Goal: Task Accomplishment & Management: Manage account settings

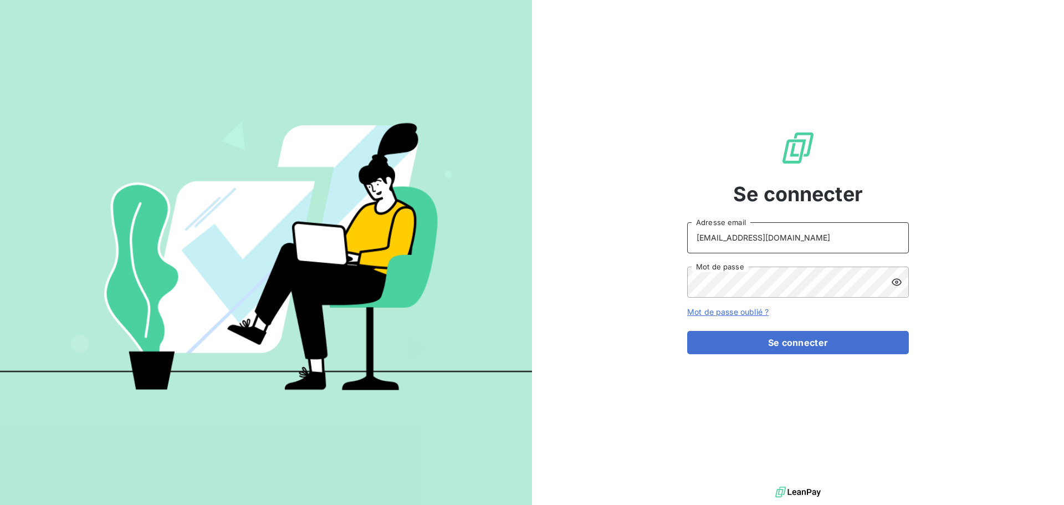
click at [830, 238] on input "[EMAIL_ADDRESS][DOMAIN_NAME]" at bounding box center [798, 237] width 222 height 31
type input "[EMAIL_ADDRESS][DOMAIN_NAME]"
click at [763, 345] on button "Se connecter" at bounding box center [798, 342] width 222 height 23
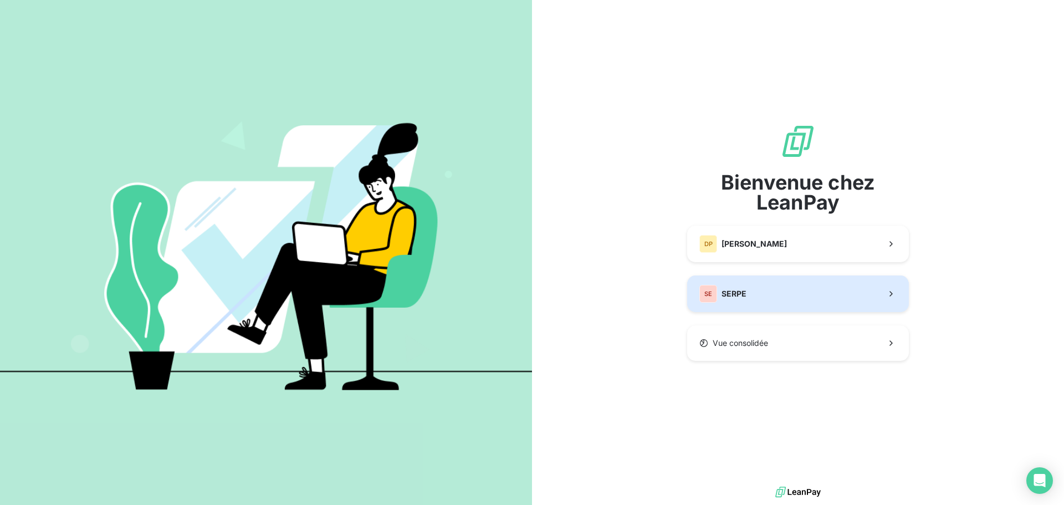
click at [729, 283] on button "SE SERPE" at bounding box center [798, 293] width 222 height 37
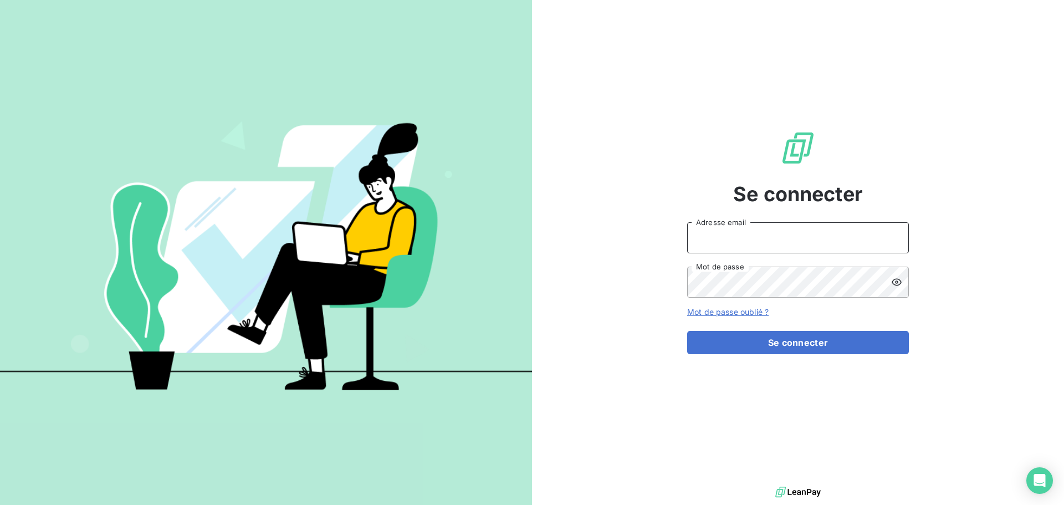
type input "[EMAIL_ADDRESS][DOMAIN_NAME]"
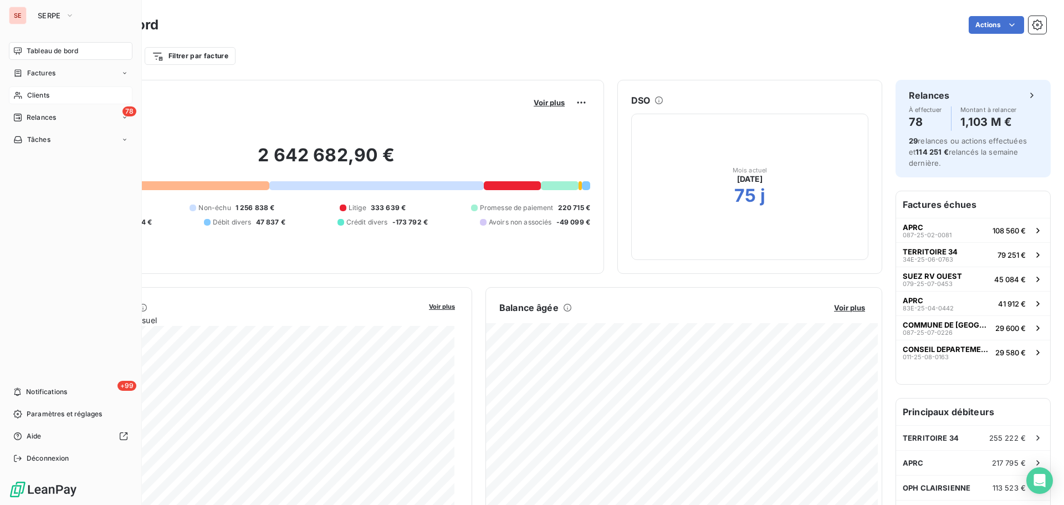
click at [25, 96] on div "Clients" at bounding box center [71, 95] width 124 height 18
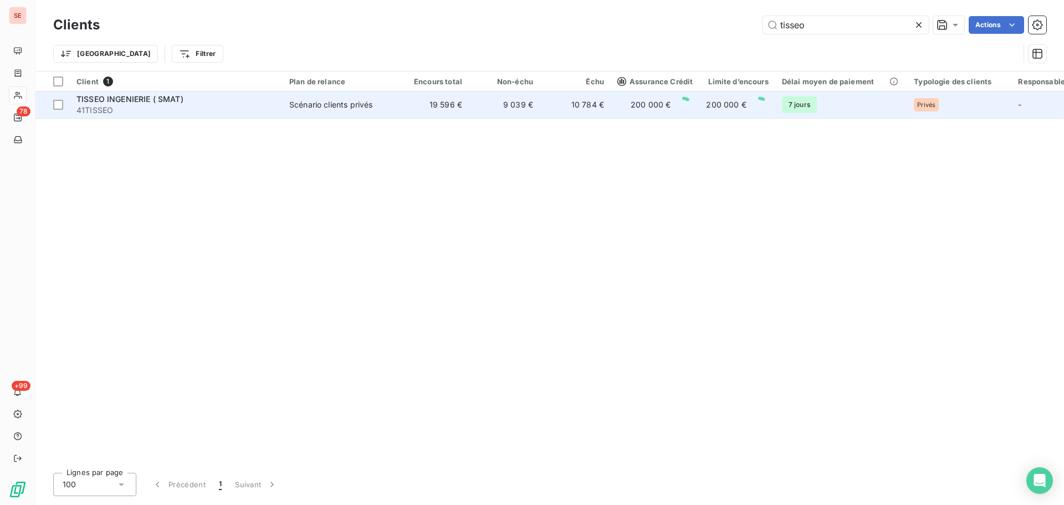
type input "tisseo"
click at [498, 115] on td "9 039 €" at bounding box center [504, 104] width 71 height 27
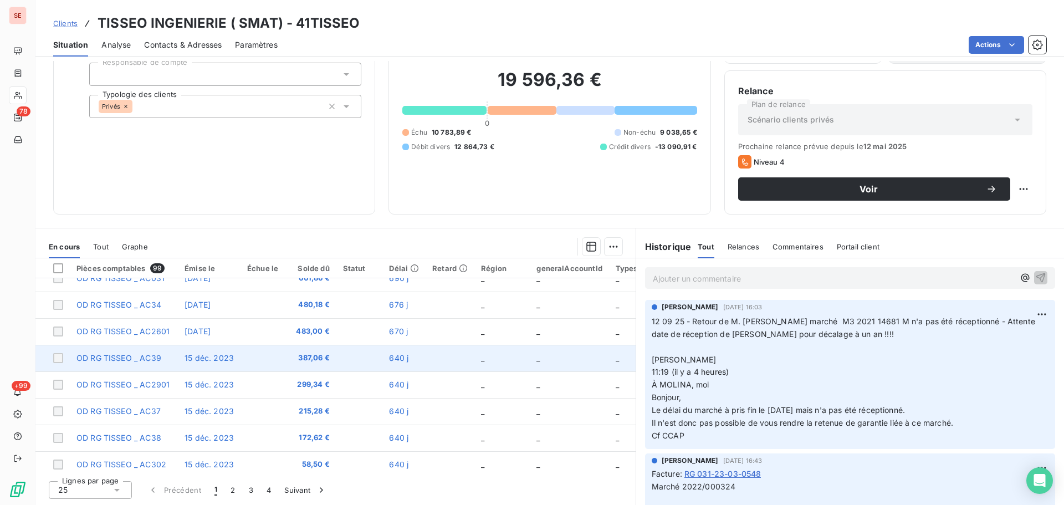
scroll to position [477, 0]
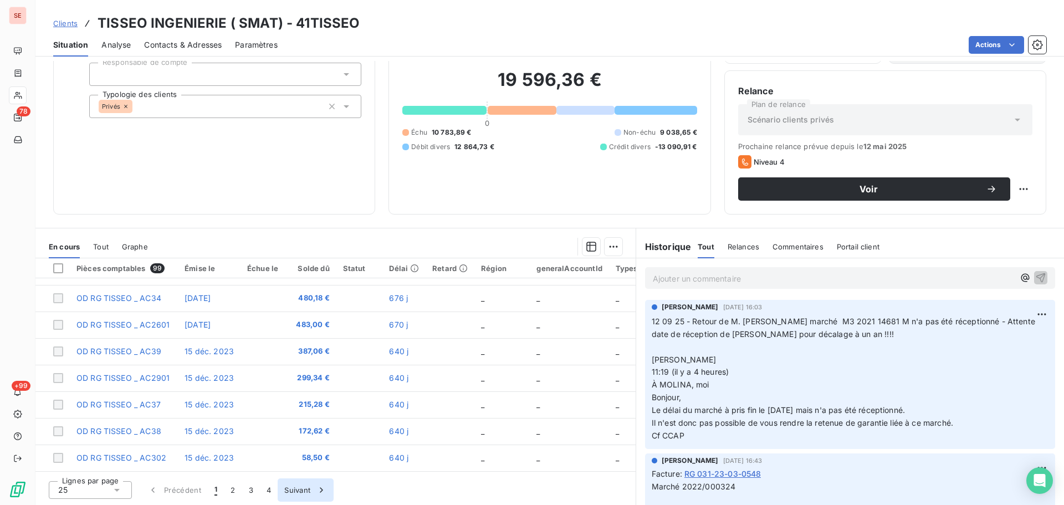
click at [266, 493] on button "4" at bounding box center [269, 489] width 18 height 23
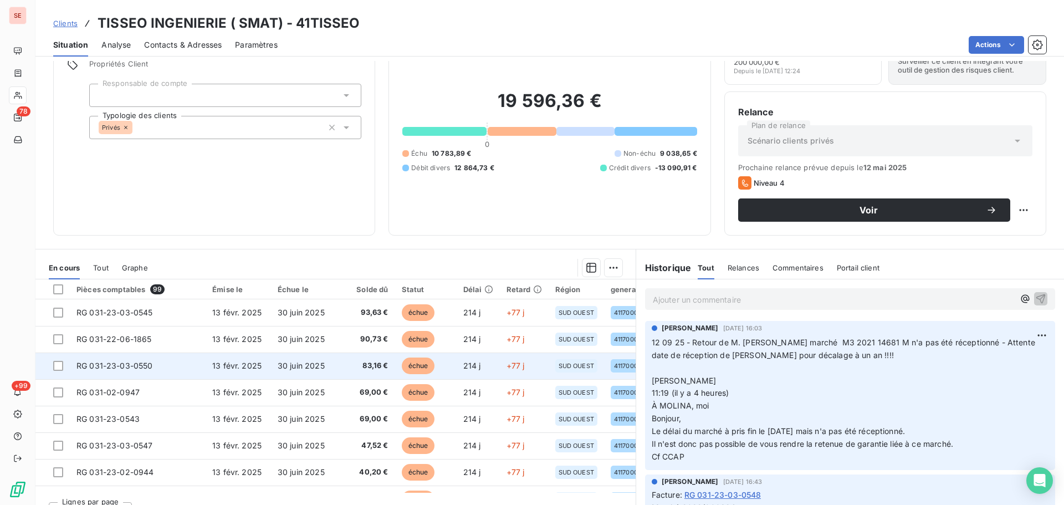
scroll to position [75, 0]
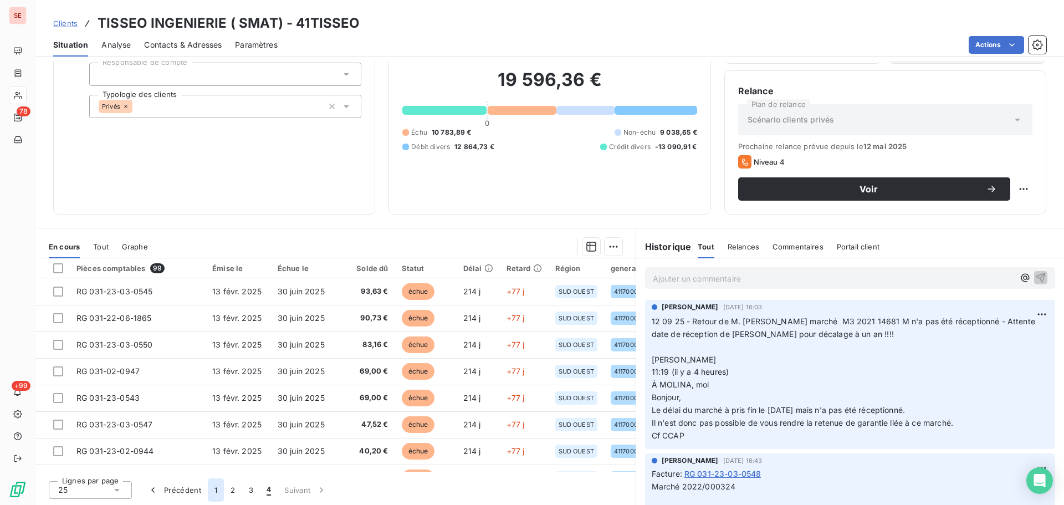
click at [215, 492] on button "1" at bounding box center [216, 489] width 16 height 23
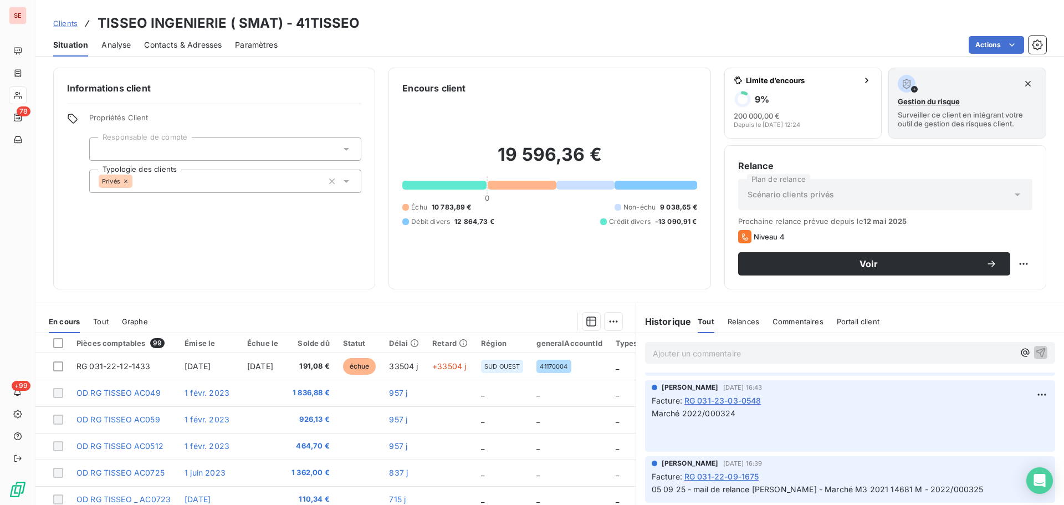
scroll to position [0, 0]
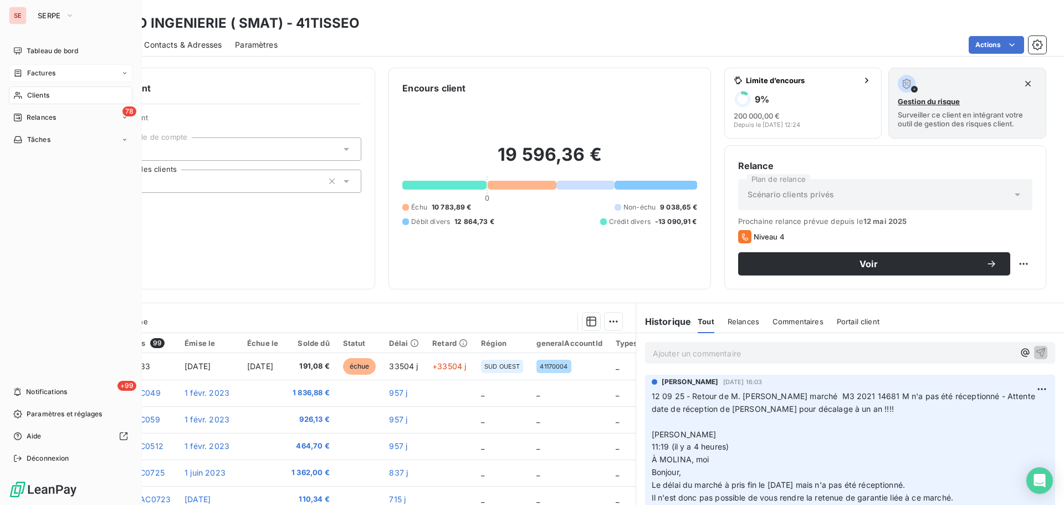
click at [30, 74] on span "Factures" at bounding box center [41, 73] width 28 height 10
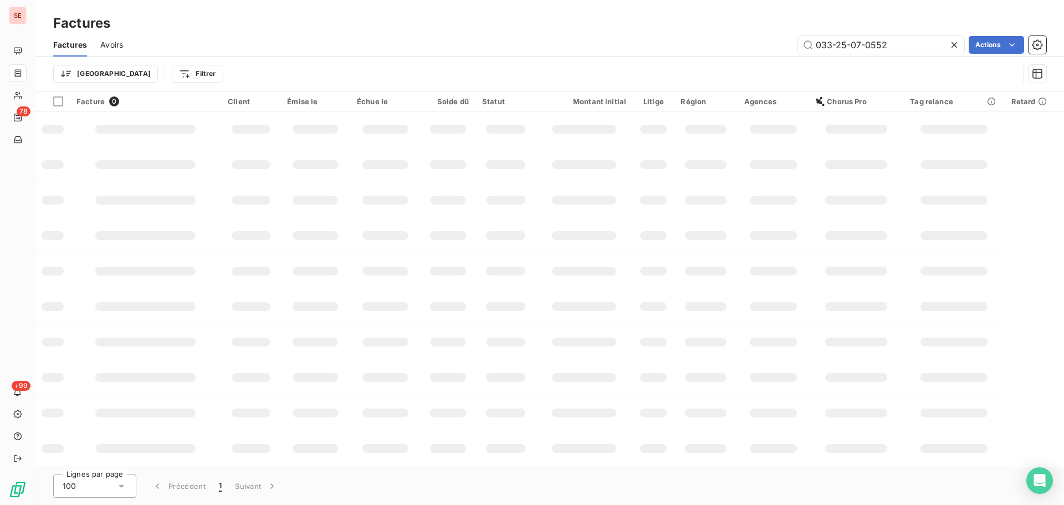
click at [953, 40] on icon at bounding box center [954, 44] width 11 height 11
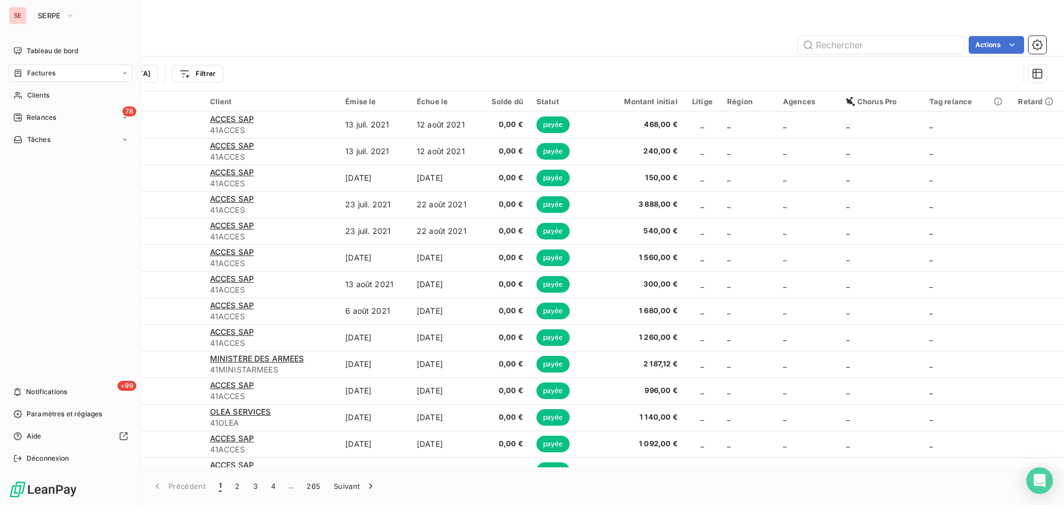
click at [21, 74] on icon at bounding box center [18, 72] width 7 height 7
click at [42, 120] on span "Relances" at bounding box center [41, 118] width 29 height 10
click at [42, 96] on span "Clients" at bounding box center [38, 95] width 22 height 10
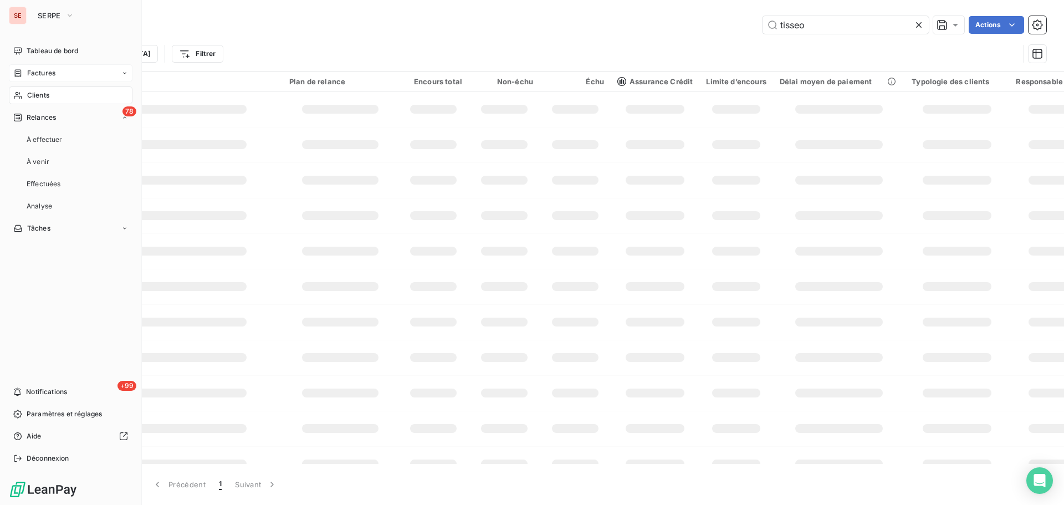
click at [62, 77] on div "Factures" at bounding box center [71, 73] width 124 height 18
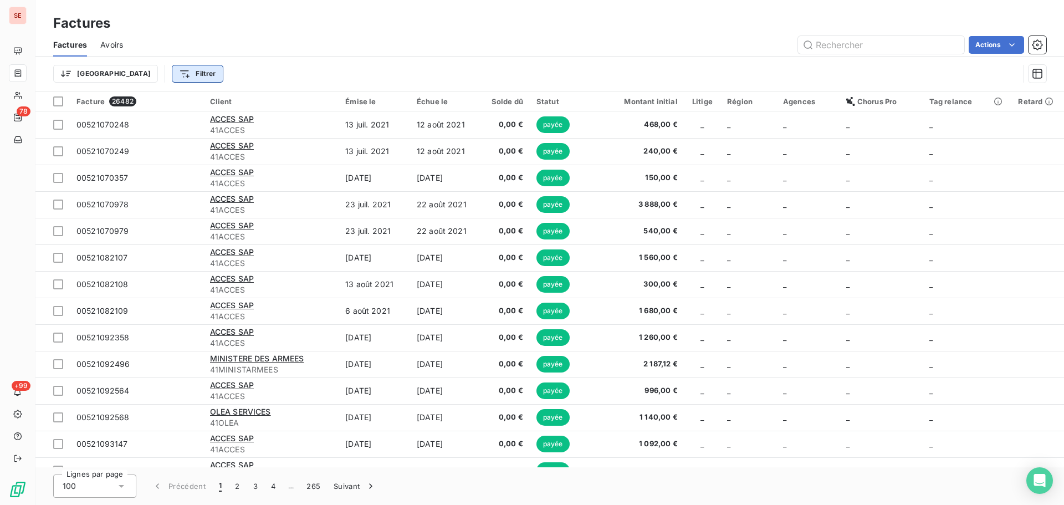
click at [139, 67] on html "SE 78 +99 Factures Factures Avoirs Actions Trier Filtrer Facture 26482 Client É…" at bounding box center [532, 252] width 1064 height 505
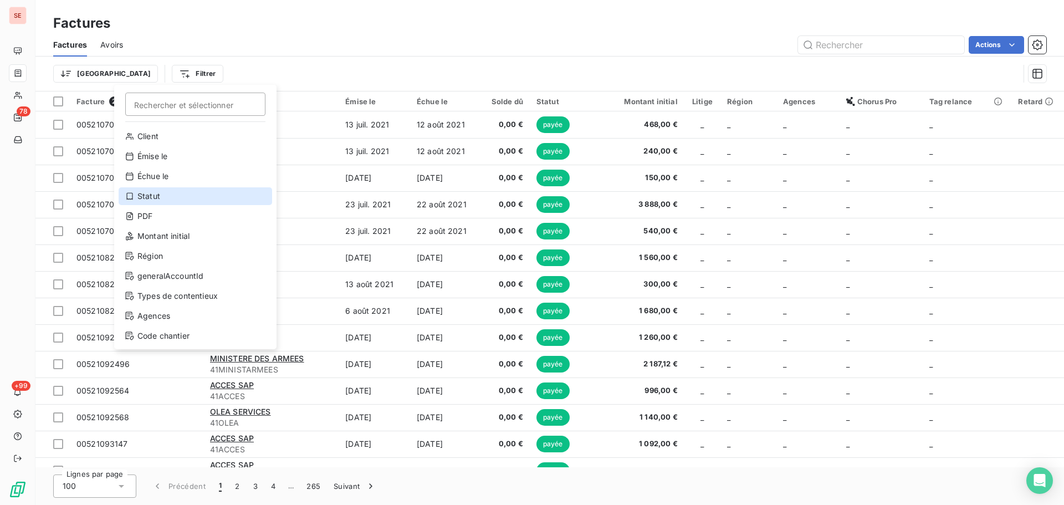
click at [201, 200] on div "Statut" at bounding box center [196, 196] width 154 height 18
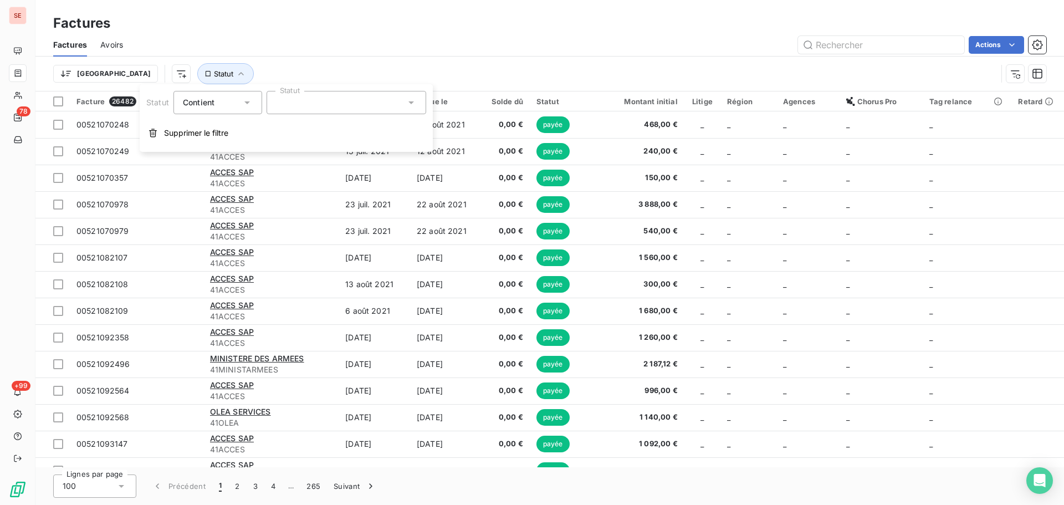
click at [343, 101] on div at bounding box center [347, 102] width 160 height 23
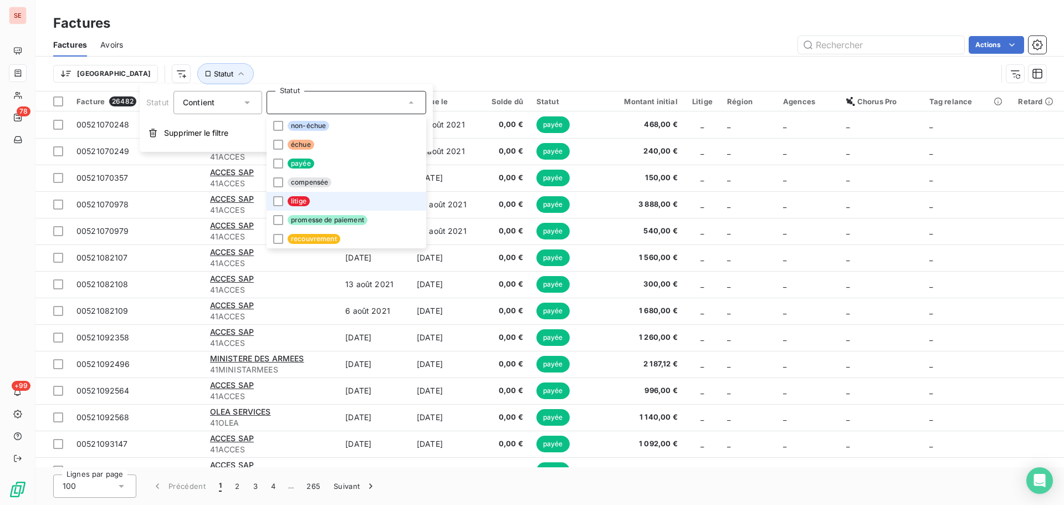
click at [316, 207] on li "litige" at bounding box center [347, 201] width 160 height 19
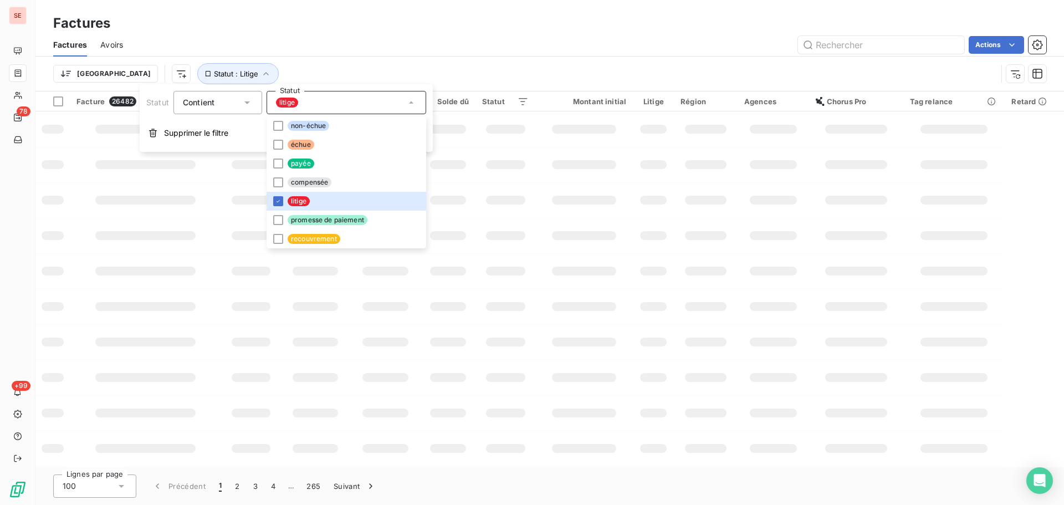
click at [386, 84] on div "Trier Statut : Litige" at bounding box center [525, 73] width 944 height 21
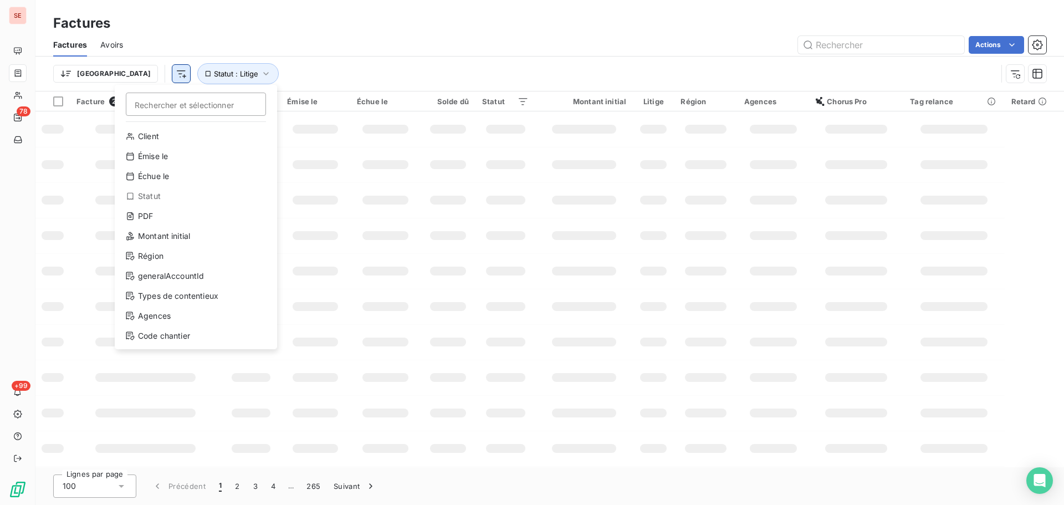
click at [129, 75] on html "SE 78 +99 Factures Factures Avoirs Actions Trier Rechercher et sélectionner Cli…" at bounding box center [532, 252] width 1064 height 505
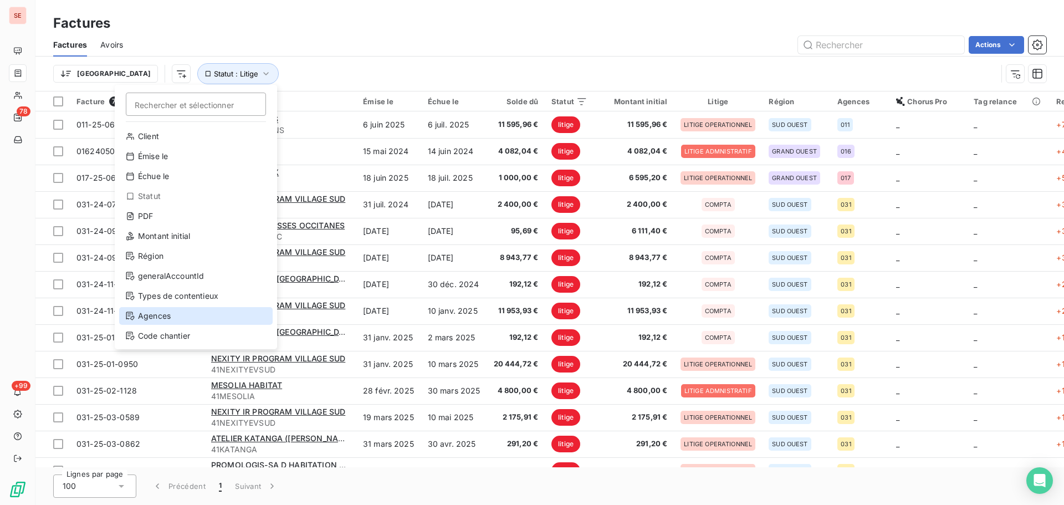
click at [167, 312] on div "Agences" at bounding box center [196, 316] width 154 height 18
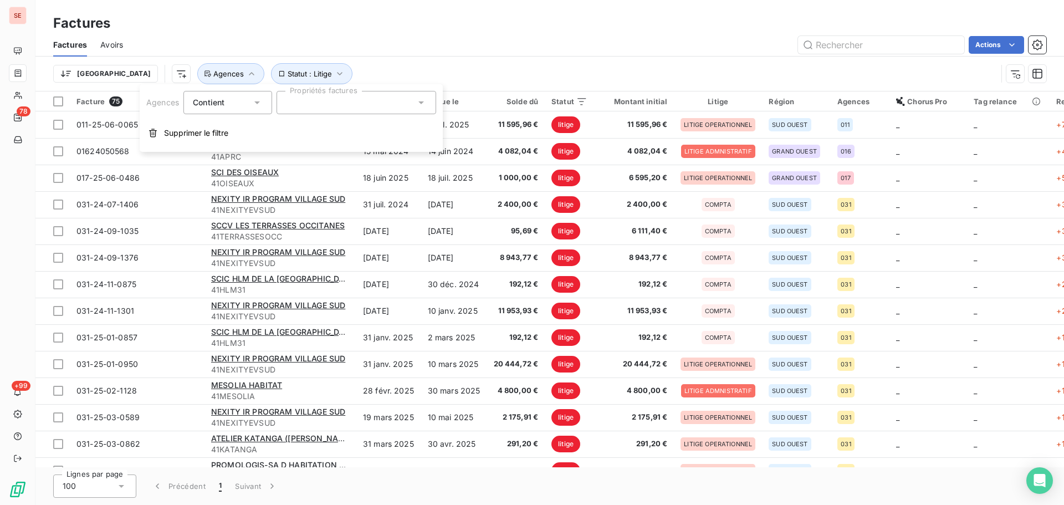
click at [391, 93] on div at bounding box center [357, 102] width 160 height 23
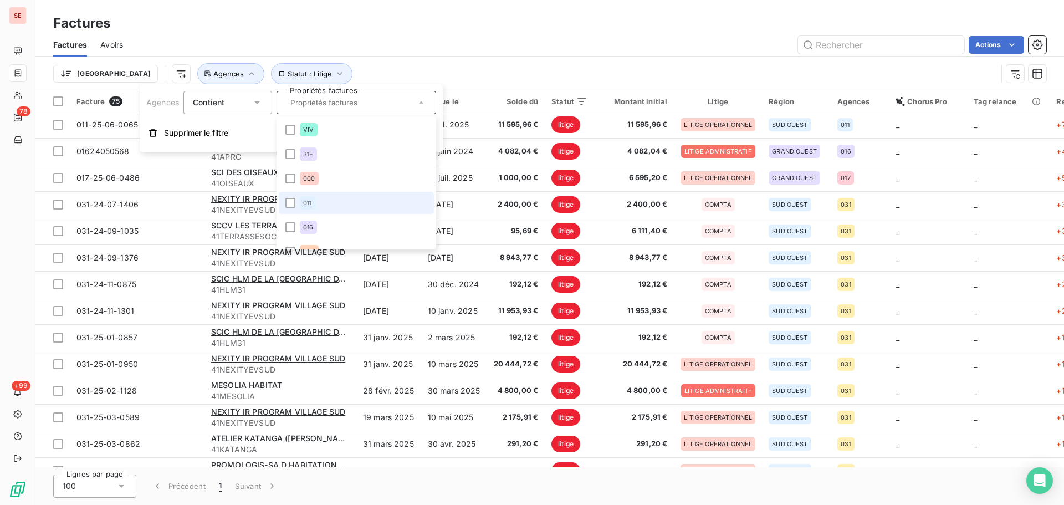
scroll to position [148, 0]
click at [327, 224] on li "031" at bounding box center [356, 226] width 155 height 22
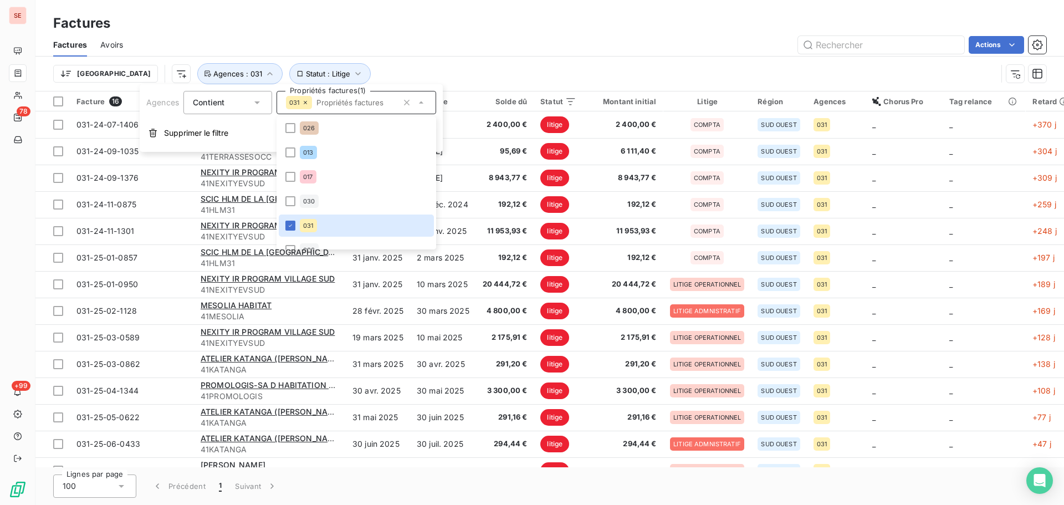
click at [498, 44] on div "Actions" at bounding box center [591, 45] width 910 height 18
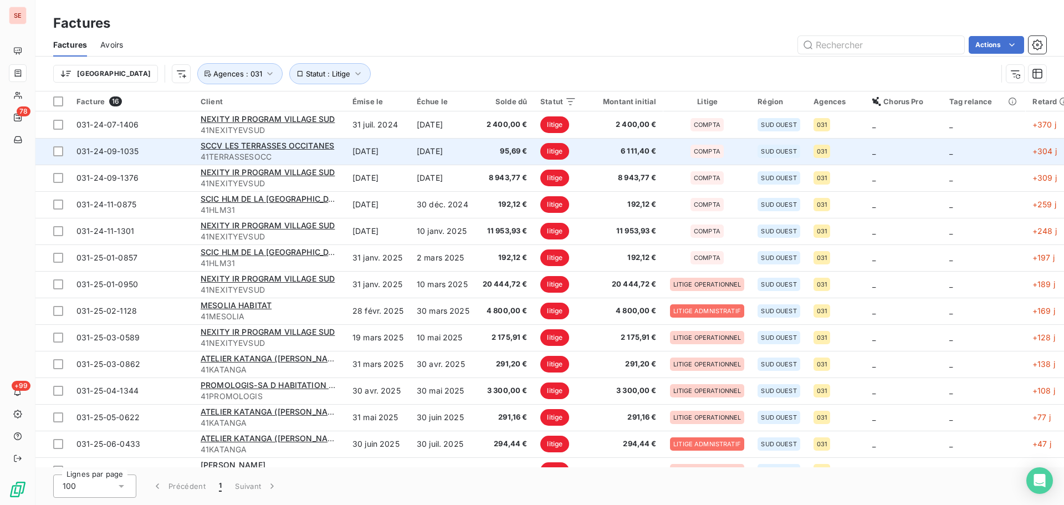
scroll to position [75, 0]
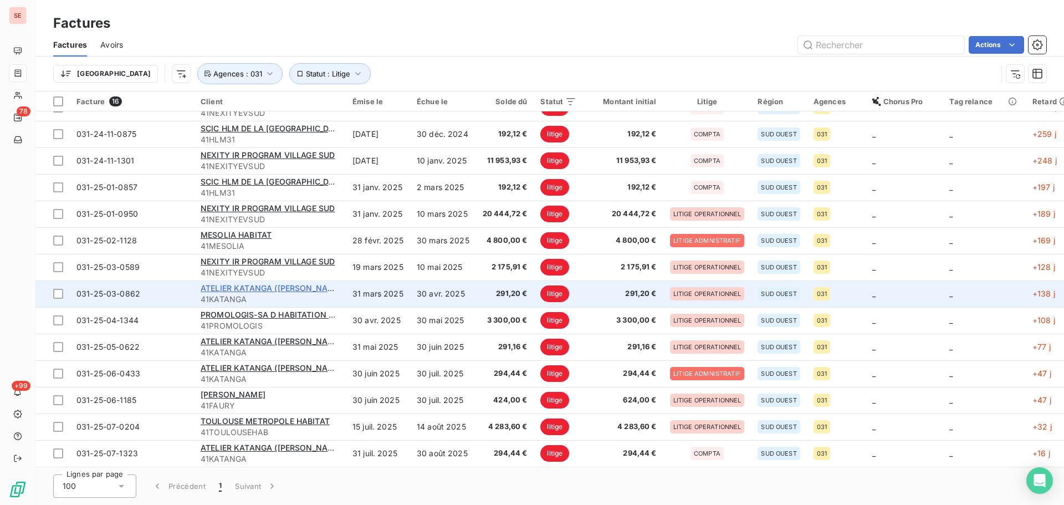
click at [264, 286] on span "ATELIER KATANGA ([PERSON_NAME])" at bounding box center [273, 287] width 145 height 9
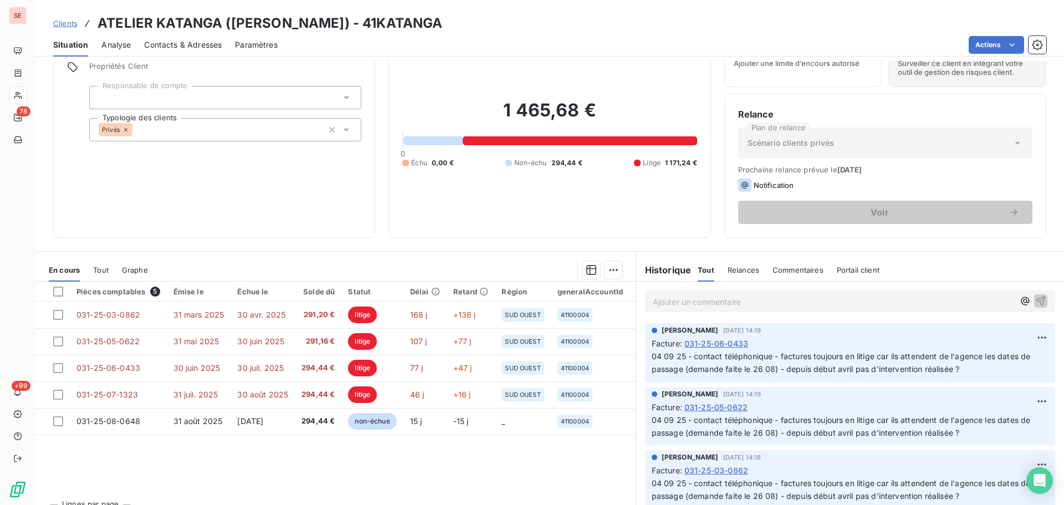
scroll to position [75, 0]
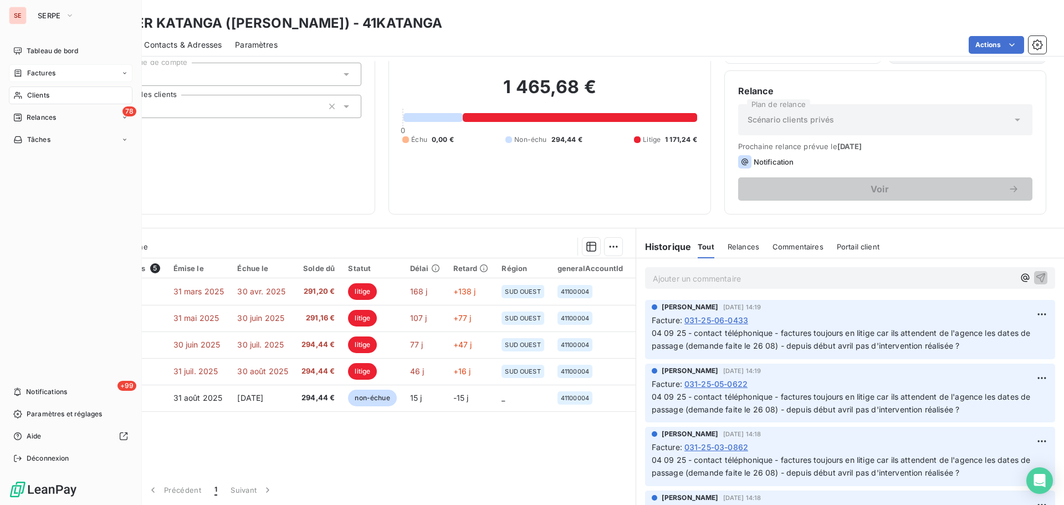
click at [38, 69] on span "Factures" at bounding box center [41, 73] width 28 height 10
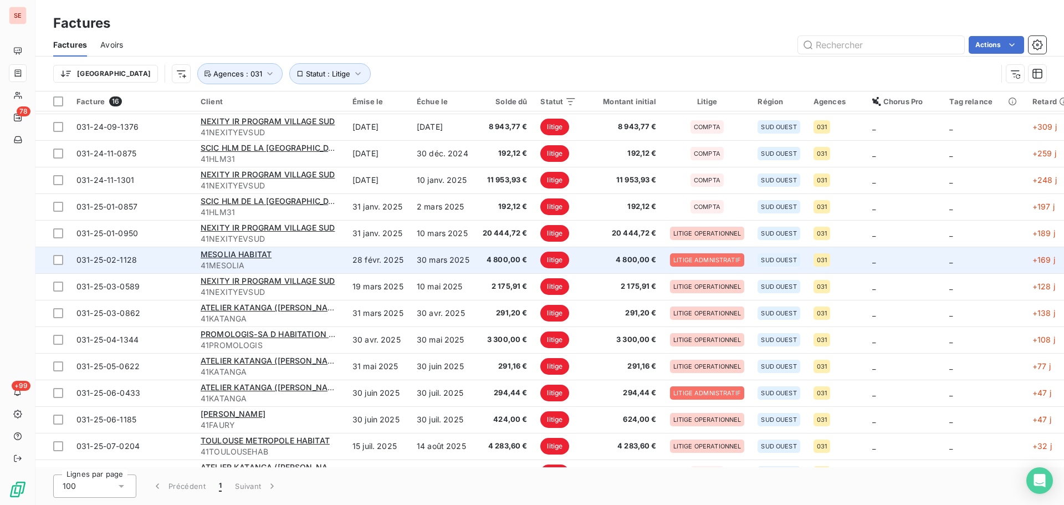
scroll to position [75, 0]
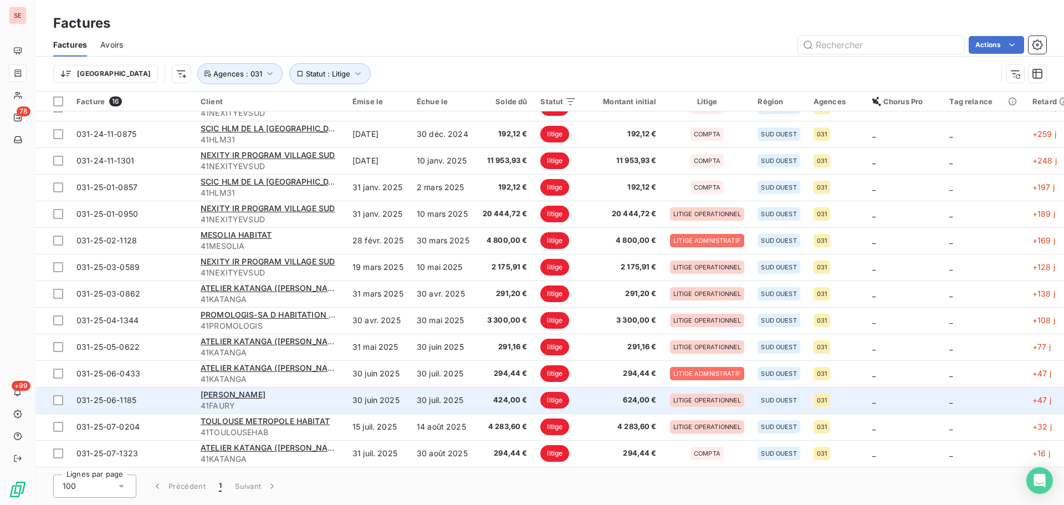
click at [297, 407] on td "[PERSON_NAME] 41FAURY" at bounding box center [270, 400] width 152 height 27
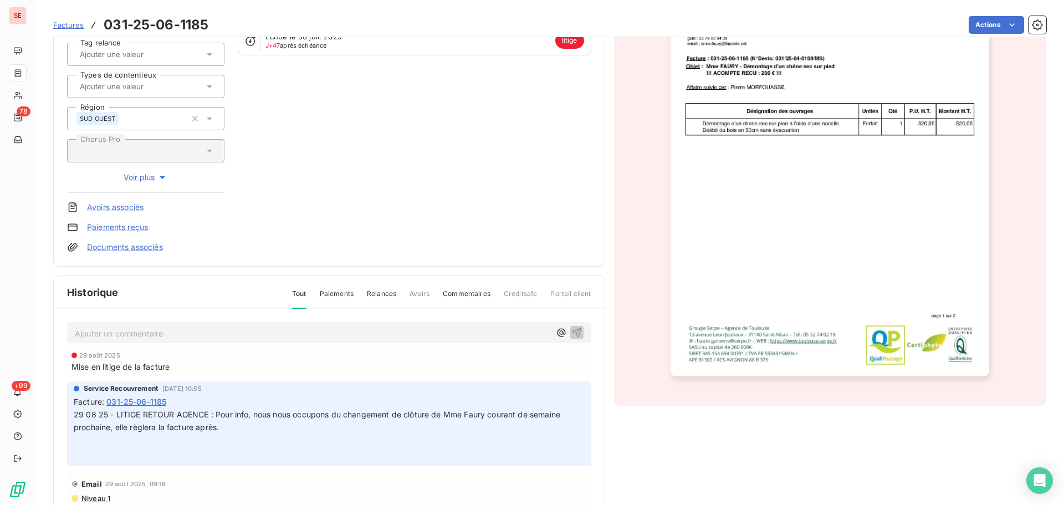
scroll to position [194, 0]
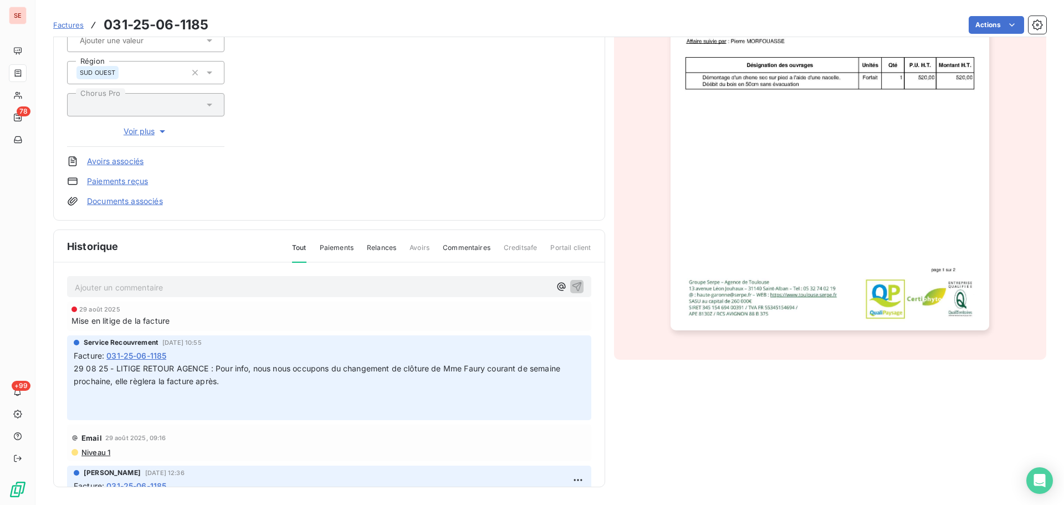
click at [217, 285] on p "Ajouter un commentaire ﻿" at bounding box center [313, 287] width 476 height 14
click at [197, 383] on span "29 08 25 - LITIGE RETOUR AGENCE : Pour info, nous nous occupons du changement d…" at bounding box center [318, 375] width 489 height 22
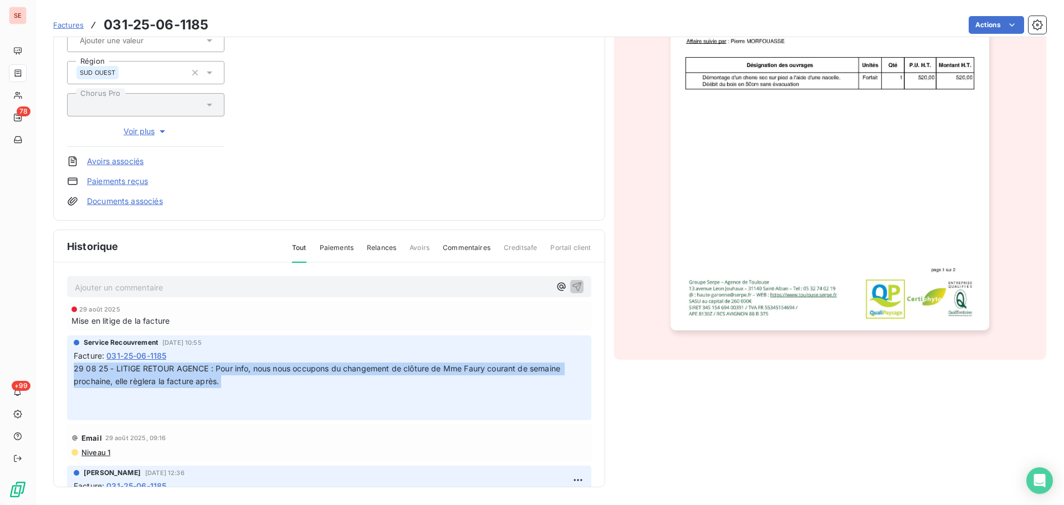
click at [197, 383] on span "29 08 25 - LITIGE RETOUR AGENCE : Pour info, nous nous occupons du changement d…" at bounding box center [318, 375] width 489 height 22
copy p "29 08 25 - LITIGE RETOUR AGENCE : Pour info, nous nous occupons du changement d…"
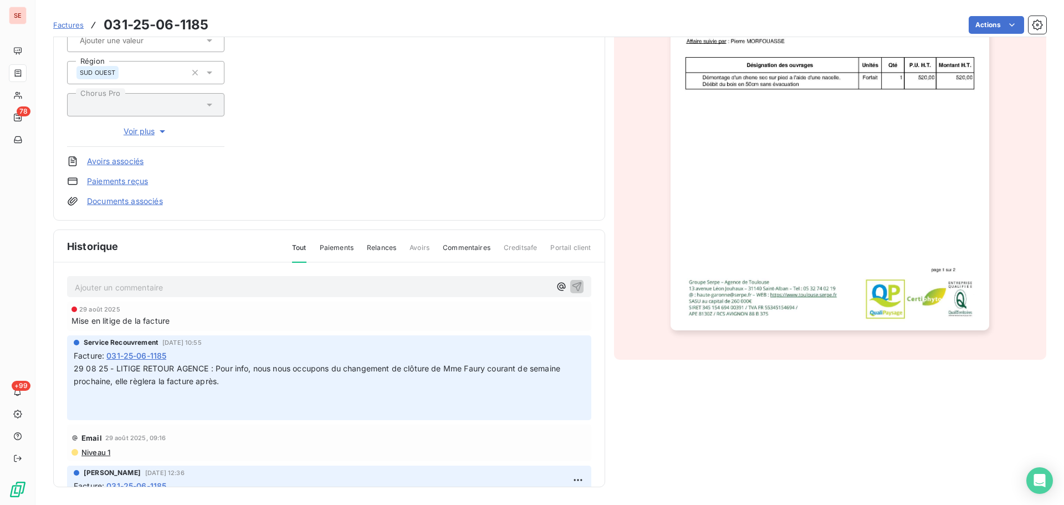
click at [223, 286] on p "Ajouter un commentaire ﻿" at bounding box center [313, 287] width 476 height 14
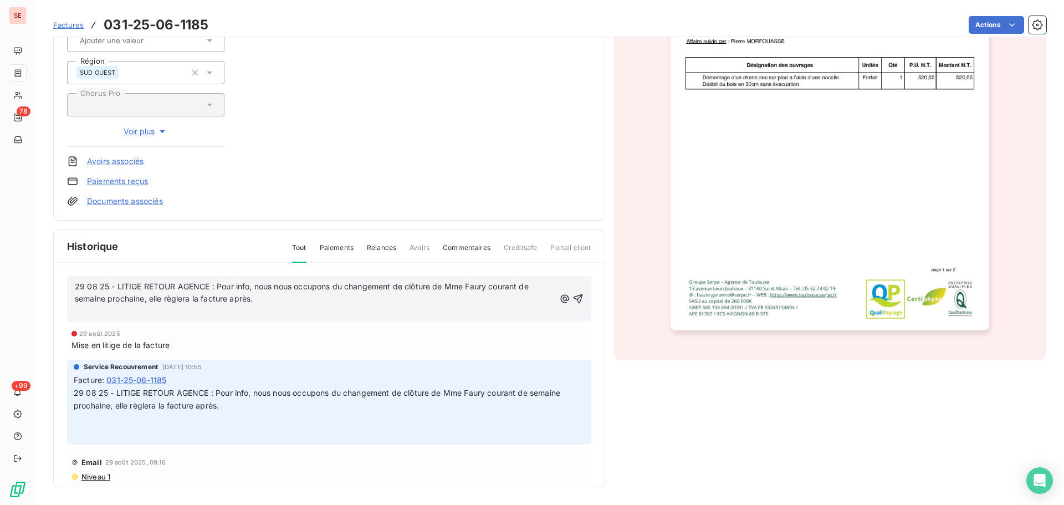
click at [73, 288] on div "29 08 25 - LITIGE RETOUR AGENCE : Pour info, nous nous occupons du changement d…" at bounding box center [329, 299] width 524 height 46
click at [75, 290] on span "29 08 25 - LITIGE RETOUR AGENCE : Pour info, nous nous occupons du changement d…" at bounding box center [303, 293] width 456 height 22
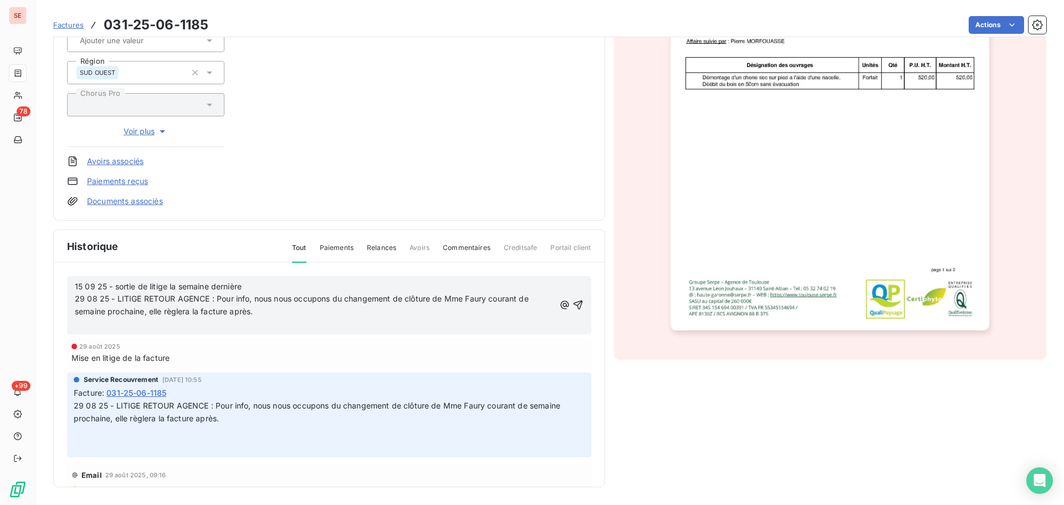
click at [262, 287] on span "15 09 25 - sortie de litige la semaine dernière 29 08 25 - LITIGE RETOUR AGENCE…" at bounding box center [336, 299] width 523 height 35
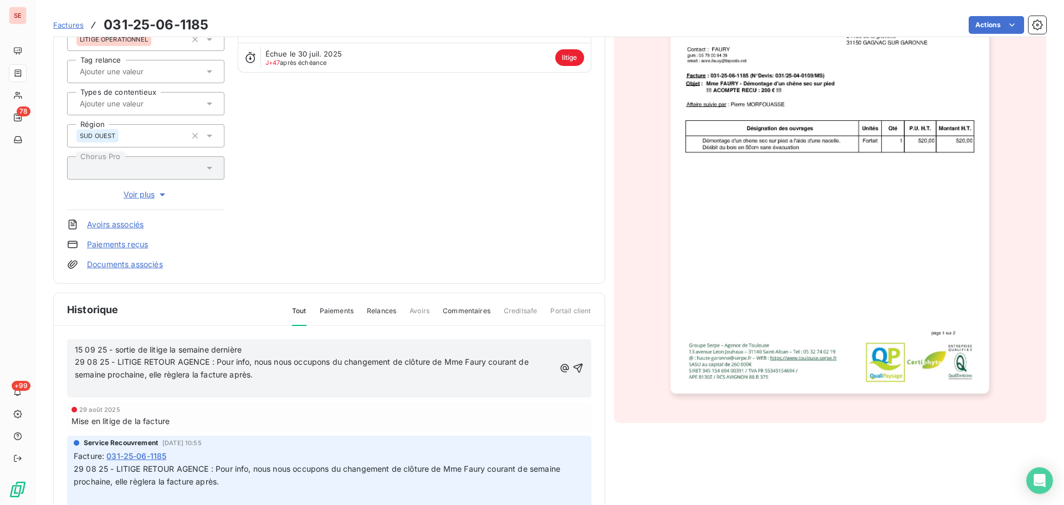
scroll to position [152, 0]
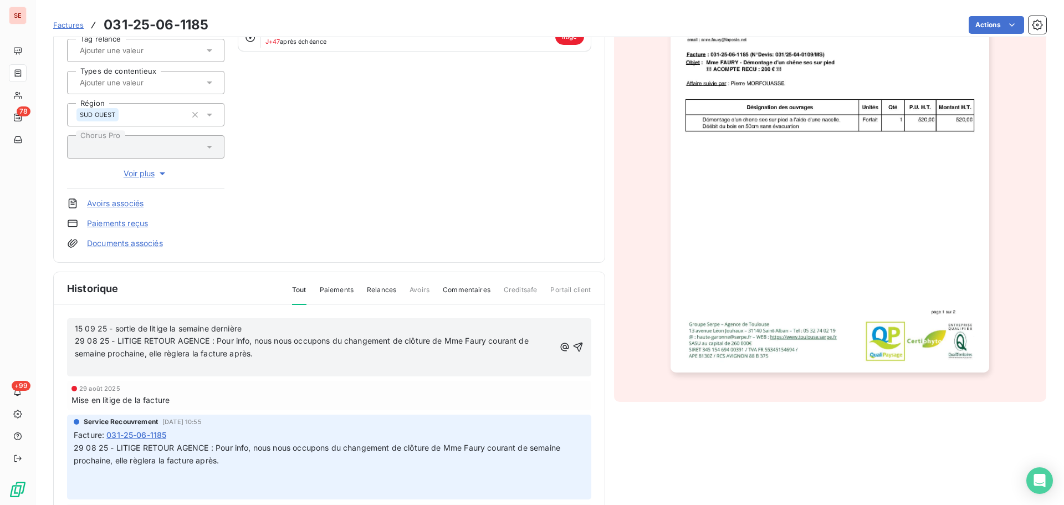
click at [244, 330] on span "15 09 25 - sortie de litige la semaine dernière 29 08 25 - LITIGE RETOUR AGENCE…" at bounding box center [336, 341] width 523 height 35
click at [264, 333] on p "15 09 25 - sortie de litige la semaine dernière 29 08 25 - LITIGE RETOUR AGENCE…" at bounding box center [315, 342] width 480 height 38
click at [254, 332] on span "15 09 25 - sortie de litige la semaine dernière 29 08 25 - LITIGE RETOUR AGENCE…" at bounding box center [336, 341] width 523 height 35
click at [249, 323] on p "15 09 25 - sortie de litige la semaine dernière 29 08 25 - LITIGE RETOUR AGENCE…" at bounding box center [315, 342] width 480 height 38
drag, startPoint x: 256, startPoint y: 333, endPoint x: 52, endPoint y: 339, distance: 204.1
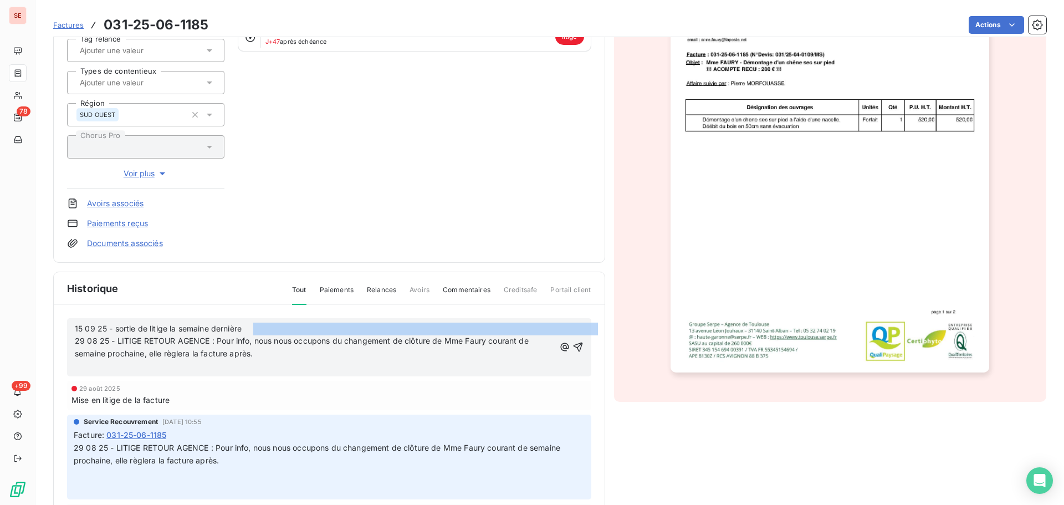
click at [52, 338] on section "Factures 031-25-06-1185 Actions [PERSON_NAME] 41FAURY Montant initial 624,00 € …" at bounding box center [549, 252] width 1029 height 505
click at [253, 330] on span "15 09 25 - sortie de litige la semaine dernière 29 08 25 - LITIGE RETOUR AGENCE…" at bounding box center [336, 341] width 523 height 35
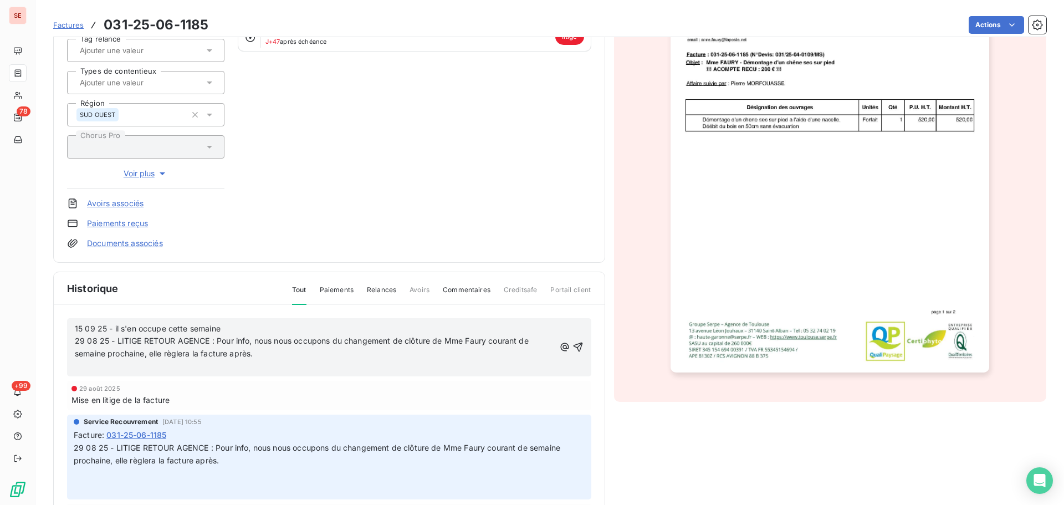
click at [114, 332] on span "15 09 25 - il s'en occupe cette semaine 29 08 25 - LITIGE RETOUR AGENCE : Pour …" at bounding box center [323, 341] width 496 height 35
click at [573, 344] on icon "button" at bounding box center [578, 346] width 11 height 11
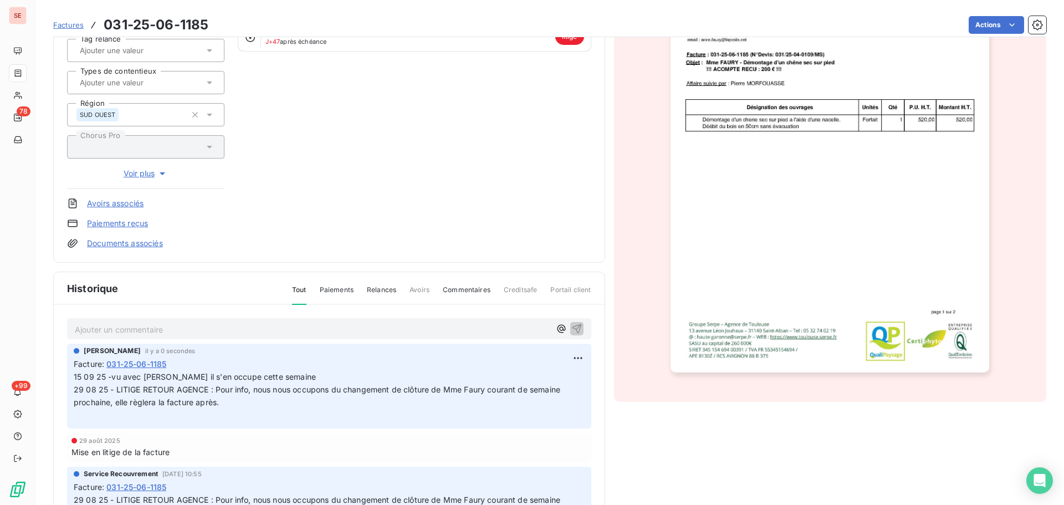
scroll to position [0, 0]
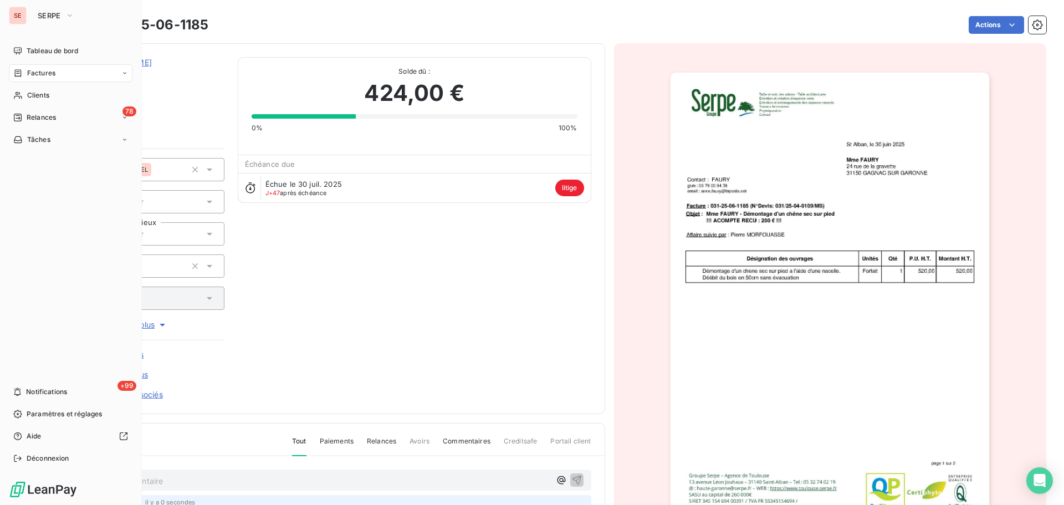
click at [33, 71] on span "Factures" at bounding box center [41, 73] width 28 height 10
click at [72, 72] on div "Factures" at bounding box center [71, 73] width 124 height 18
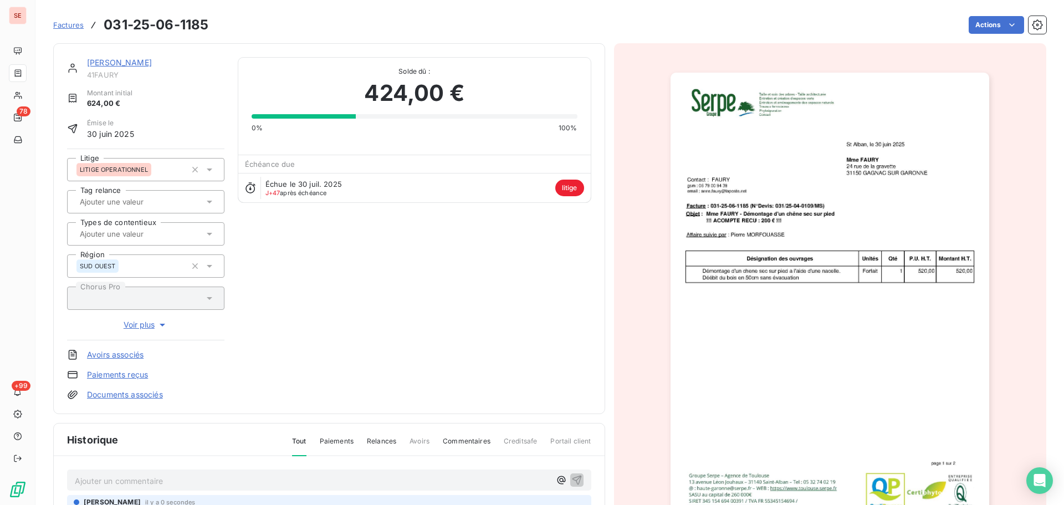
click at [118, 63] on link "[PERSON_NAME]" at bounding box center [119, 62] width 65 height 9
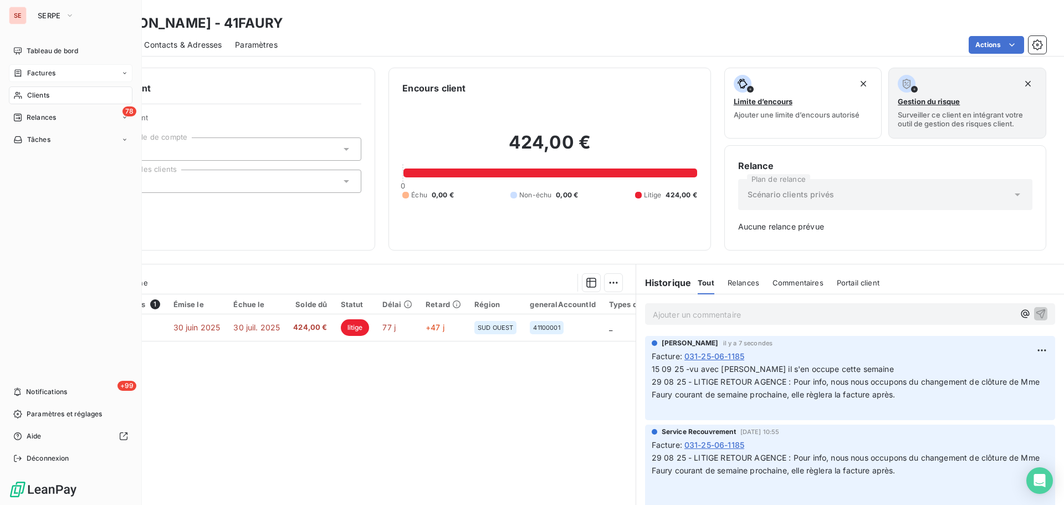
click at [29, 78] on span "Factures" at bounding box center [41, 73] width 28 height 10
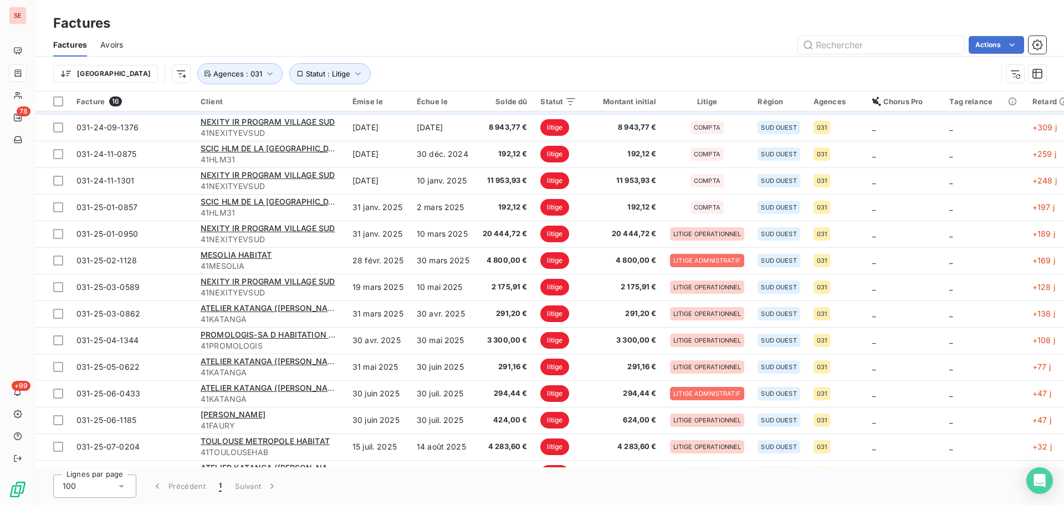
scroll to position [75, 0]
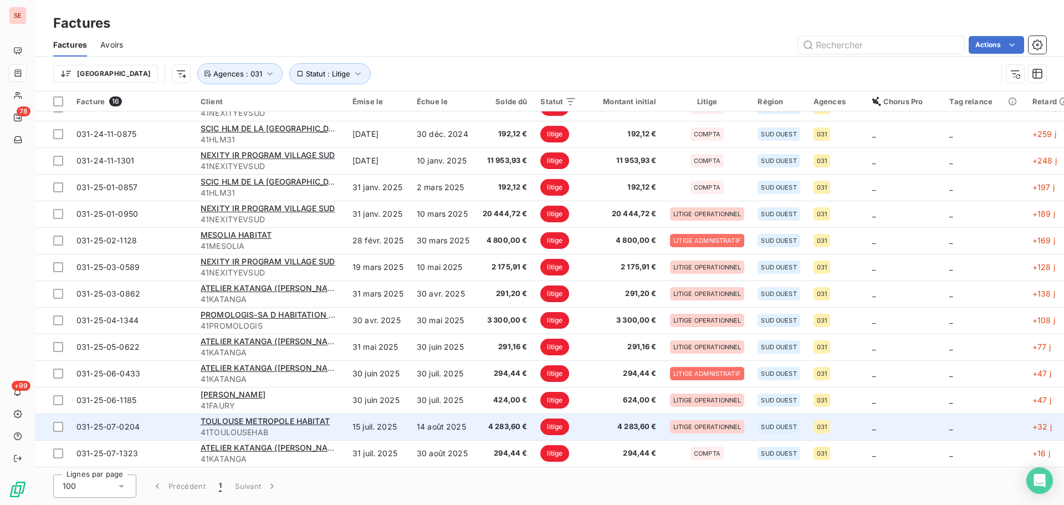
click at [358, 426] on td "15 juil. 2025" at bounding box center [378, 426] width 64 height 27
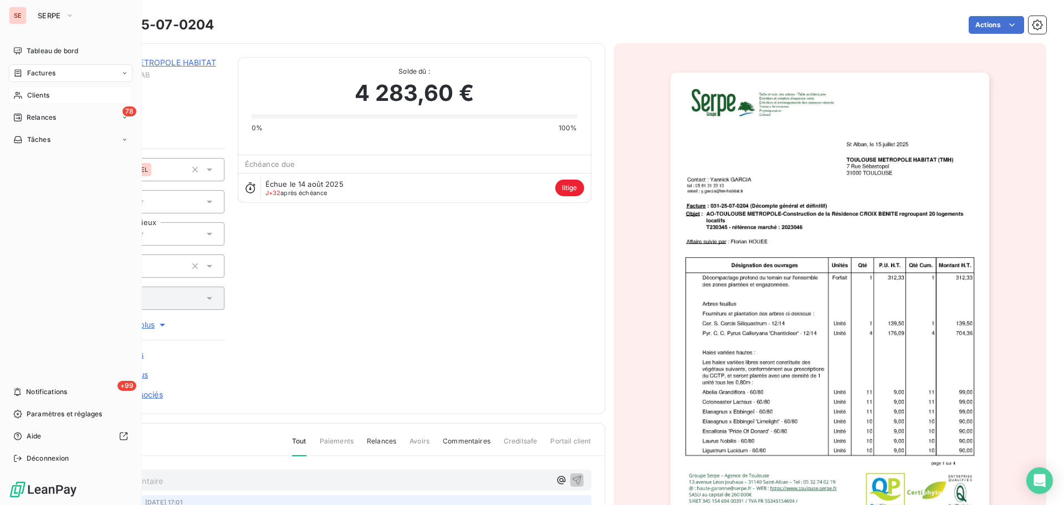
click at [31, 100] on div "Clients" at bounding box center [71, 95] width 124 height 18
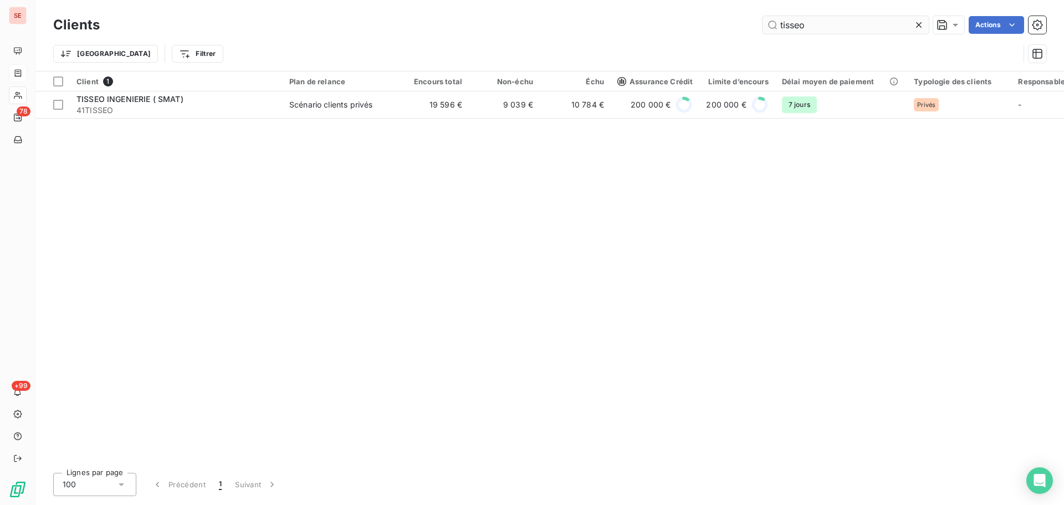
click at [848, 22] on input "tisseo" at bounding box center [846, 25] width 166 height 18
click at [847, 21] on input "tisseo" at bounding box center [846, 25] width 166 height 18
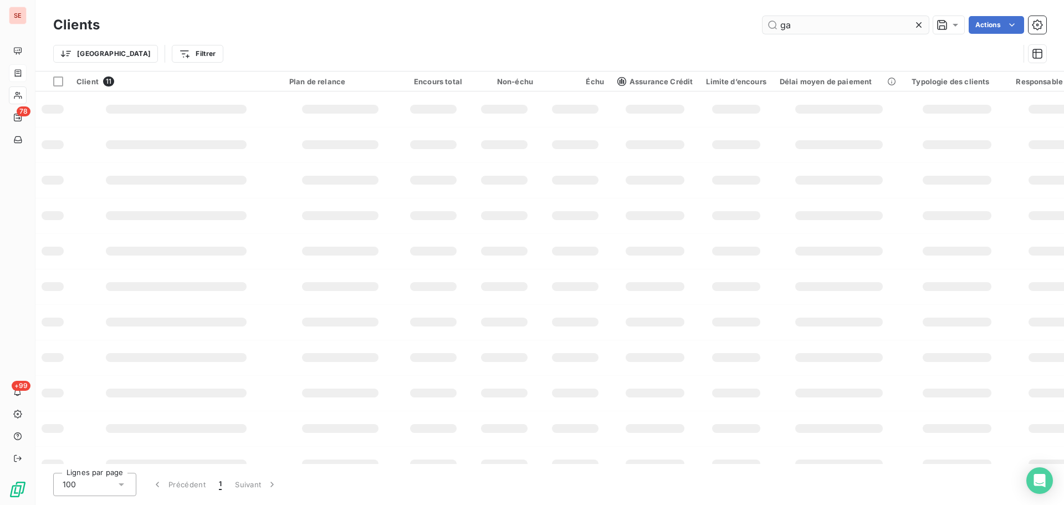
type input "g"
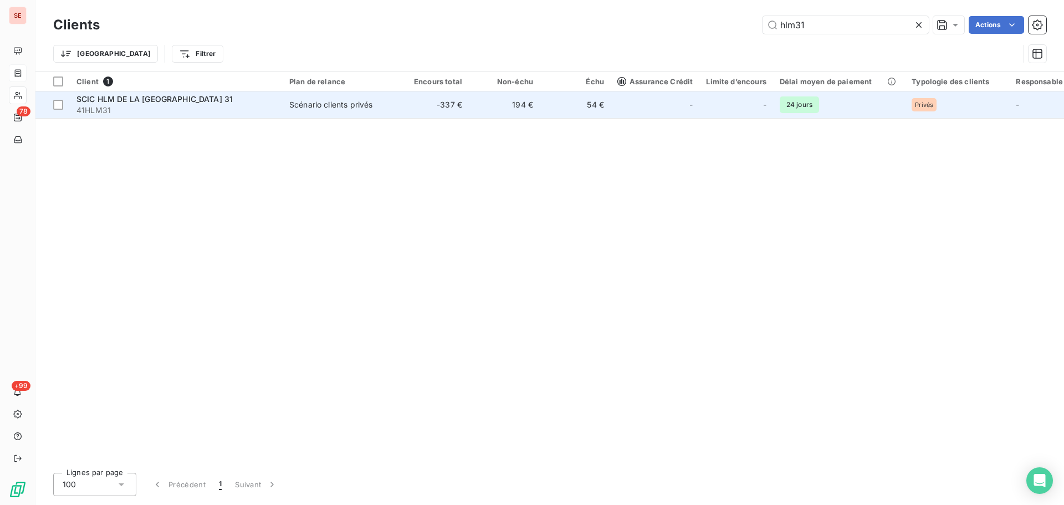
type input "hlm31"
click at [403, 108] on td "-337 €" at bounding box center [433, 104] width 71 height 27
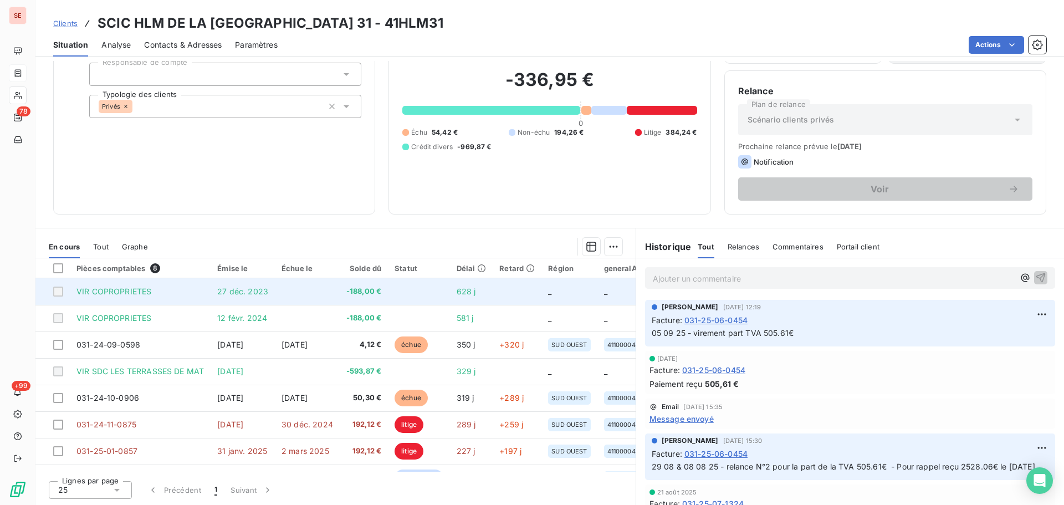
scroll to position [24, 0]
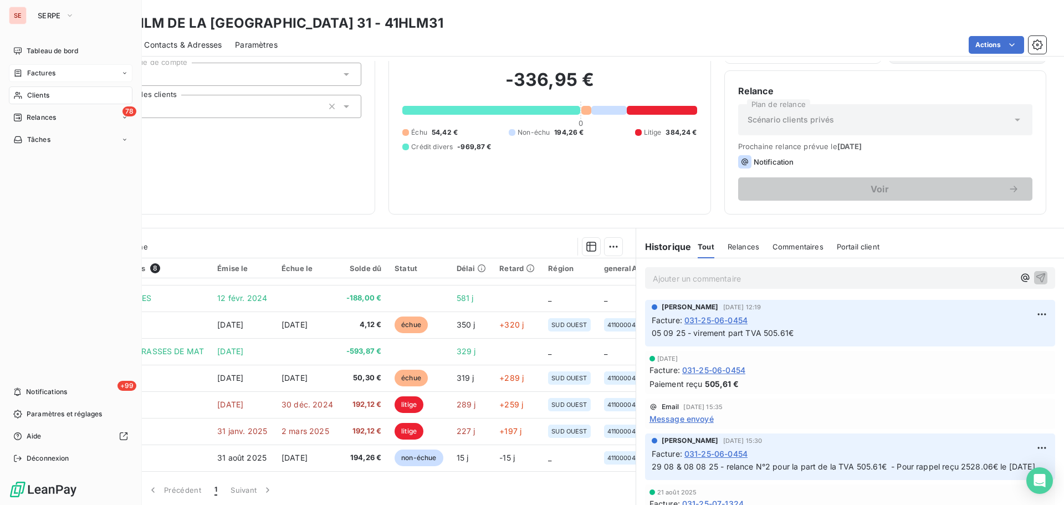
click at [34, 74] on span "Factures" at bounding box center [41, 73] width 28 height 10
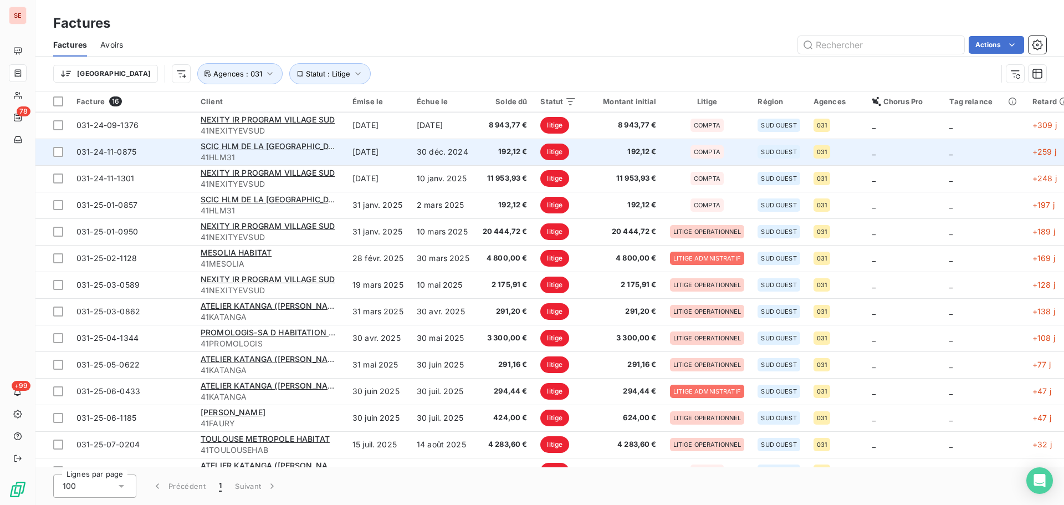
scroll to position [75, 0]
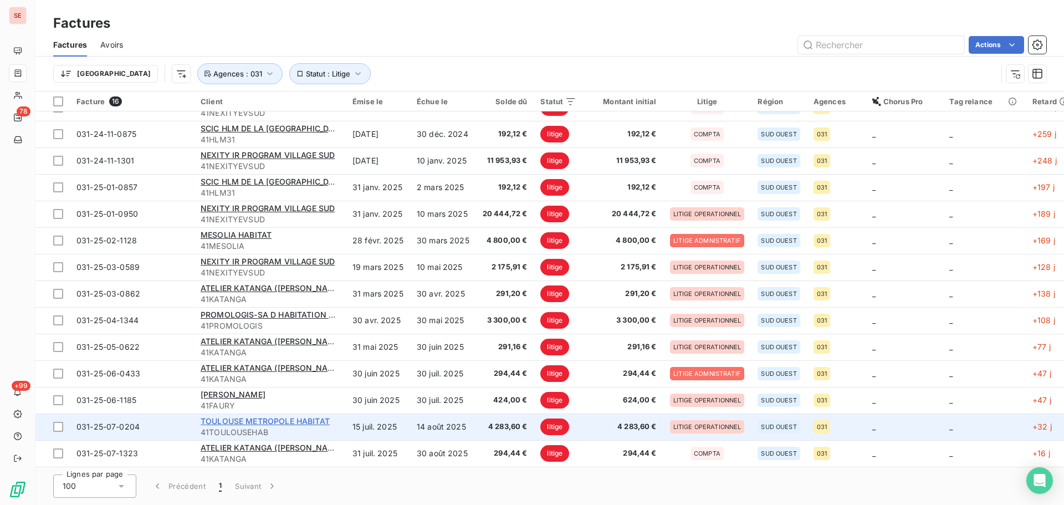
click at [295, 416] on span "TOULOUSE METROPOLE HABITAT" at bounding box center [265, 420] width 129 height 9
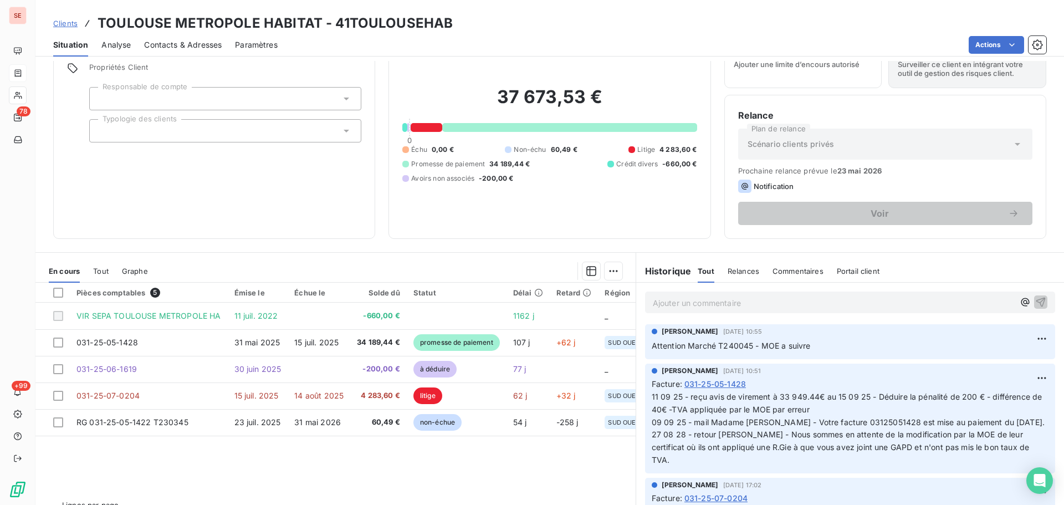
scroll to position [75, 0]
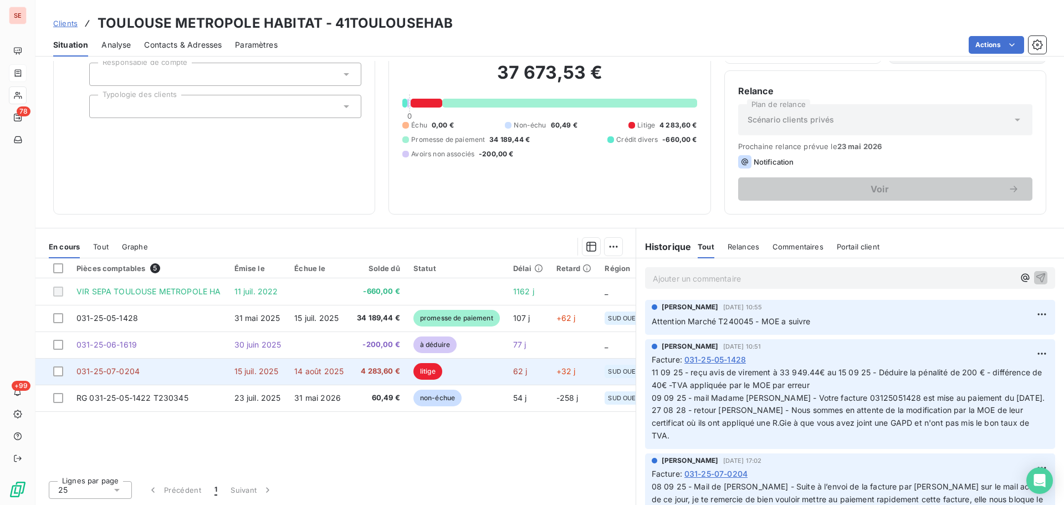
click at [269, 372] on span "15 juil. 2025" at bounding box center [256, 370] width 44 height 9
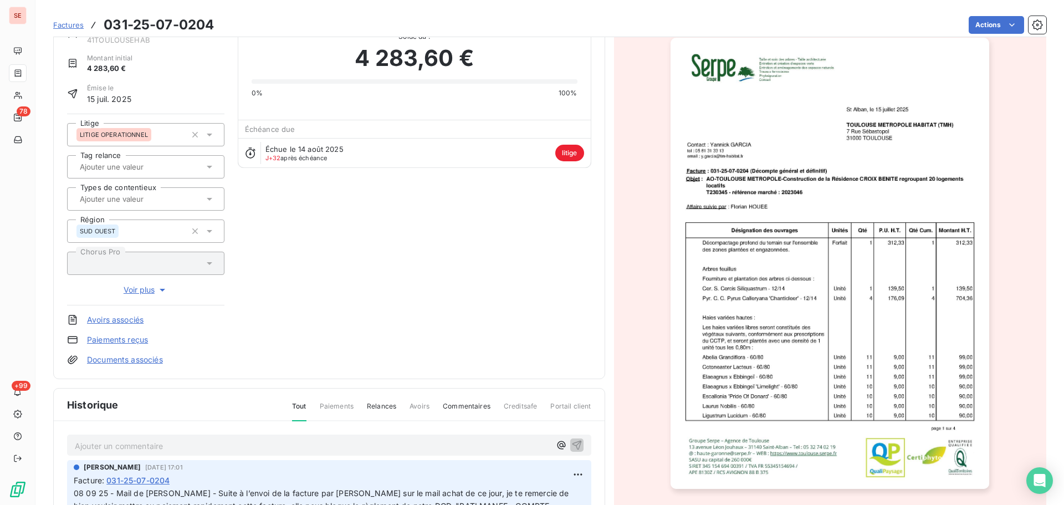
scroll to position [194, 0]
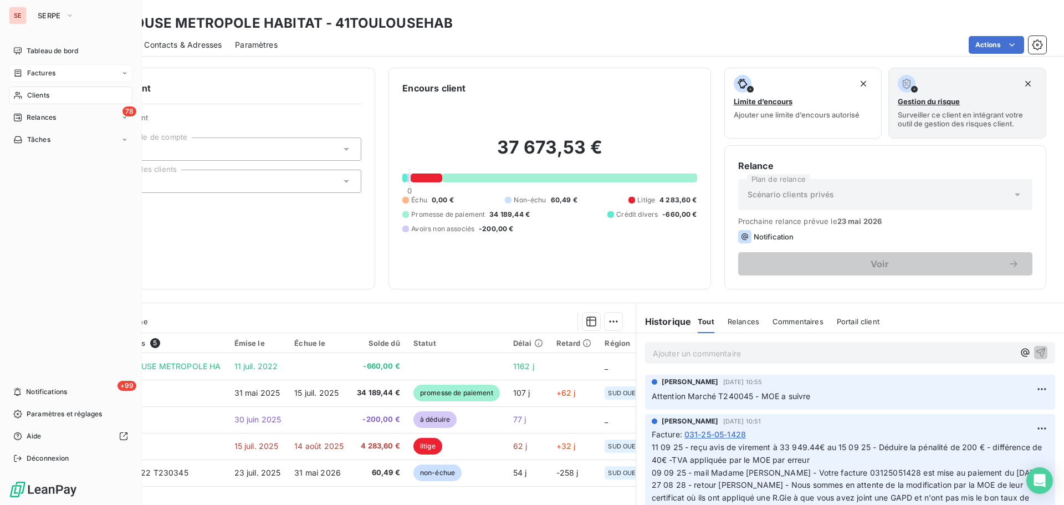
click at [23, 71] on div "Factures" at bounding box center [34, 73] width 42 height 10
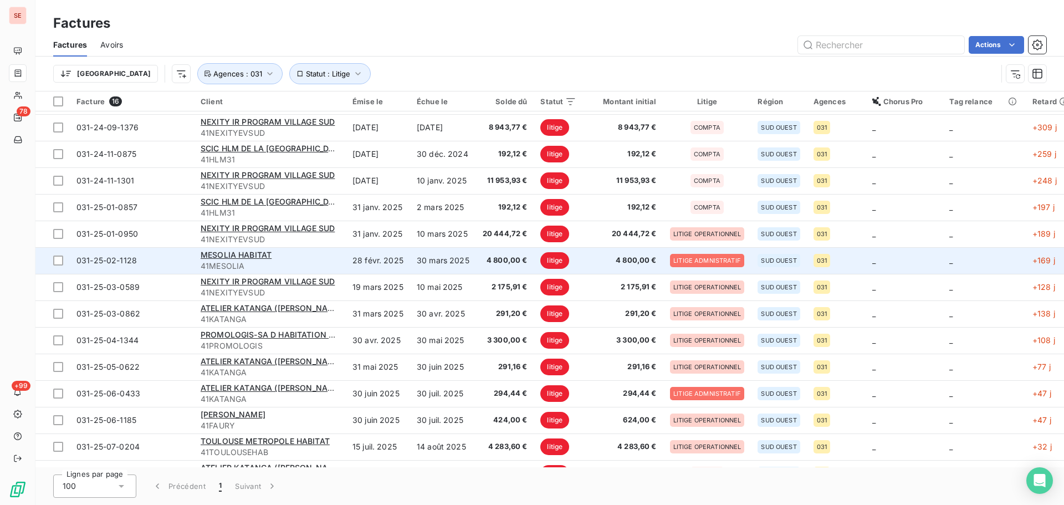
scroll to position [75, 0]
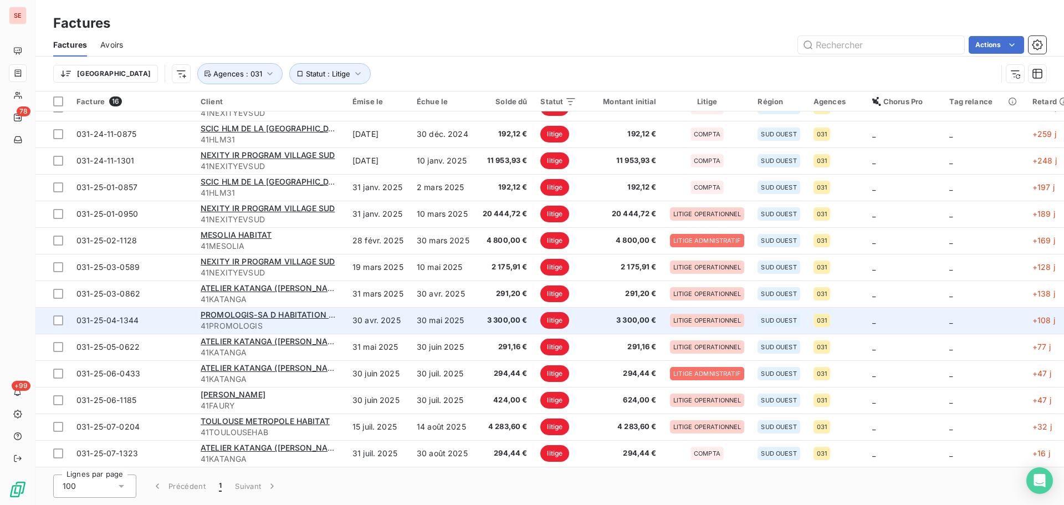
click at [386, 310] on td "30 avr. 2025" at bounding box center [378, 320] width 64 height 27
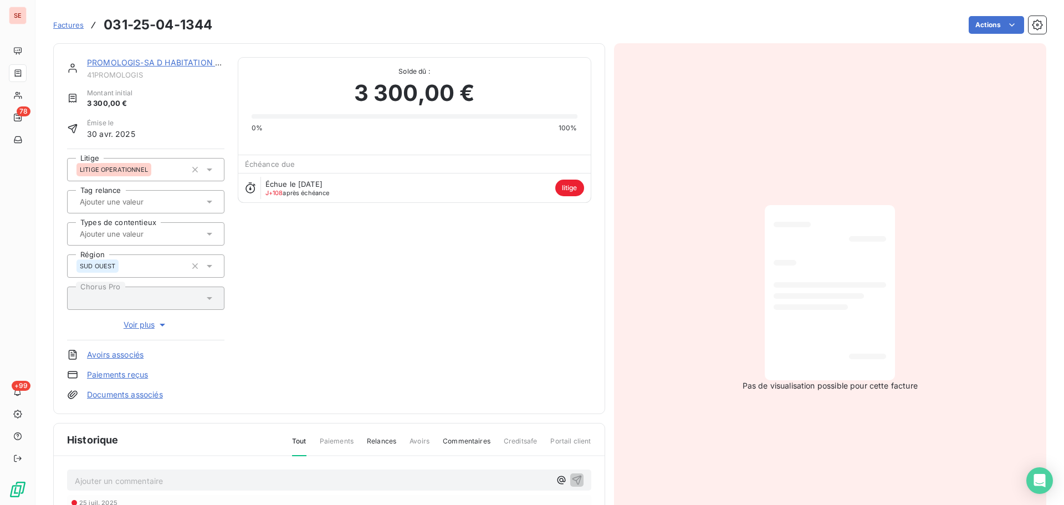
click at [149, 64] on link "PROMOLOGIS-SA D HABITATION LOYER" at bounding box center [164, 62] width 154 height 9
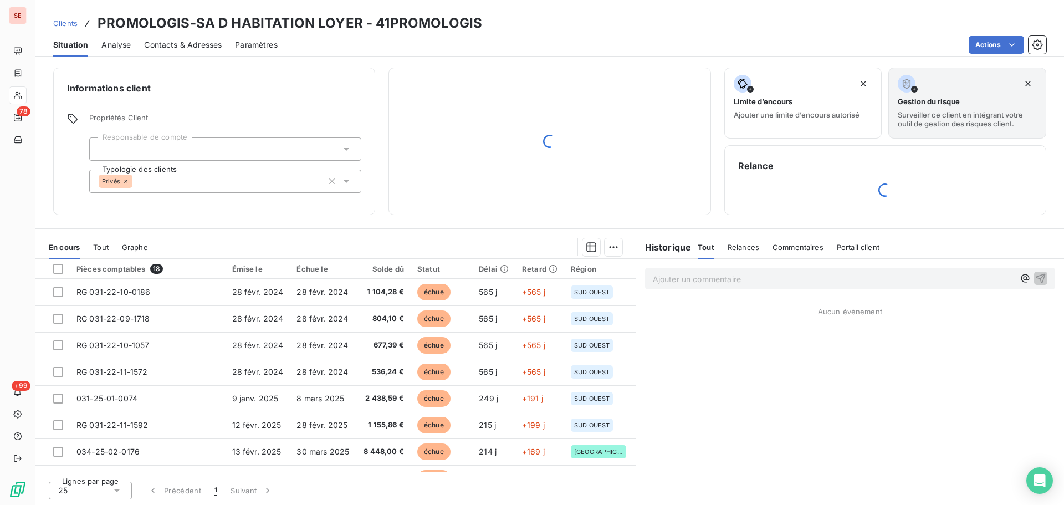
click at [195, 44] on span "Contacts & Adresses" at bounding box center [183, 44] width 78 height 11
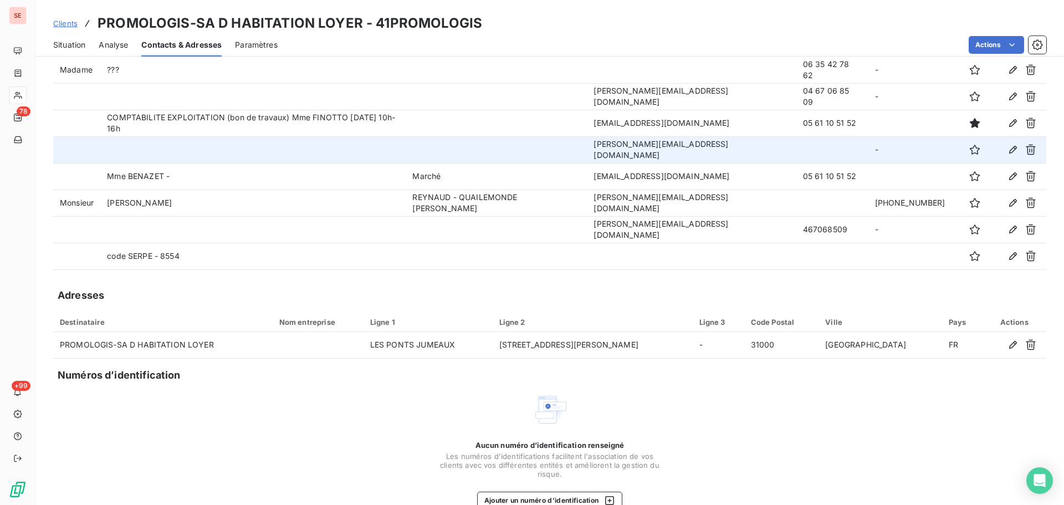
scroll to position [80, 0]
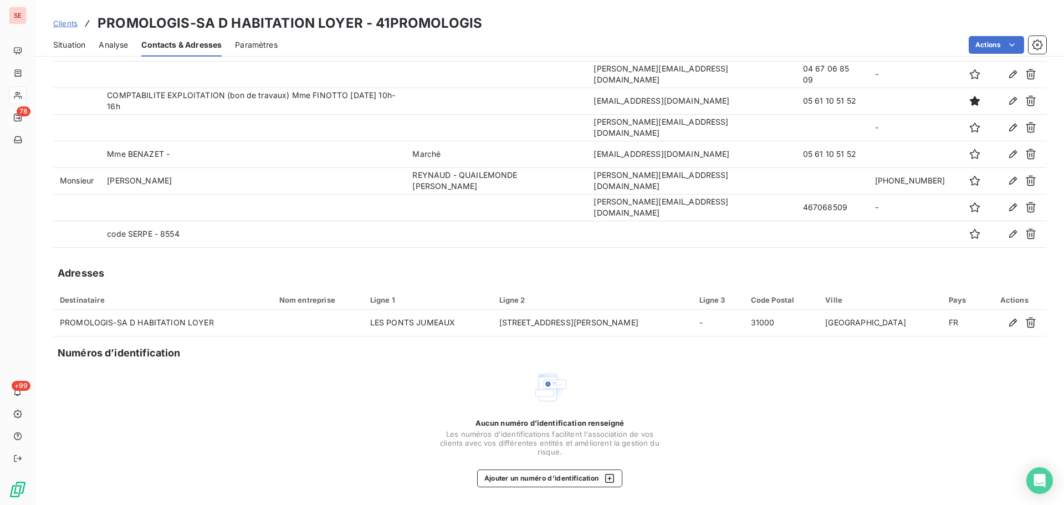
click at [67, 45] on span "Situation" at bounding box center [69, 44] width 32 height 11
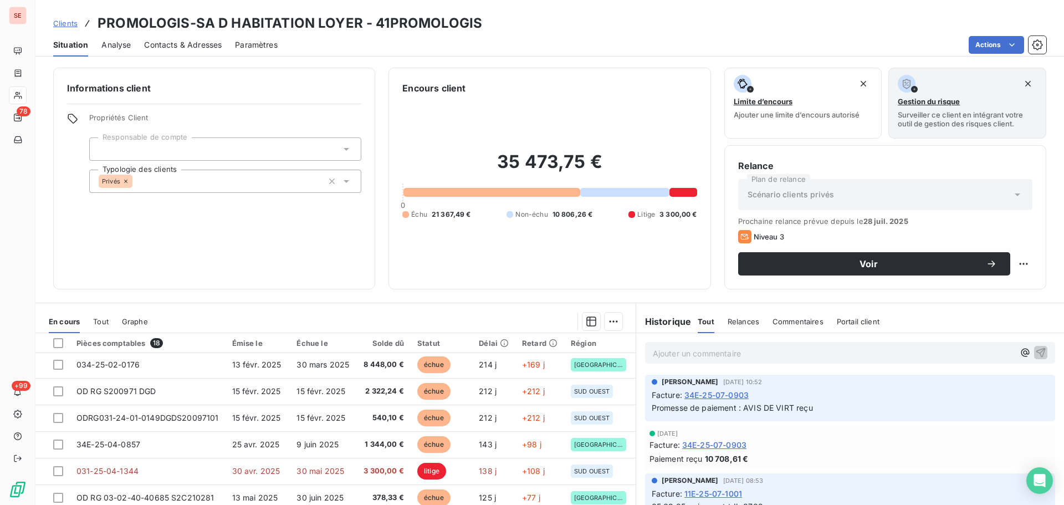
scroll to position [142, 0]
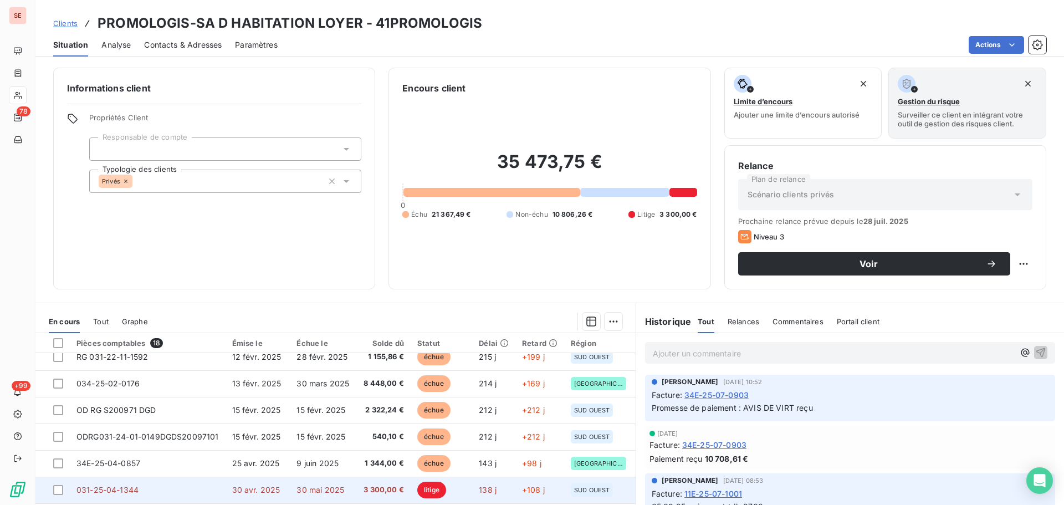
click at [295, 481] on td "30 mai 2025" at bounding box center [323, 490] width 66 height 27
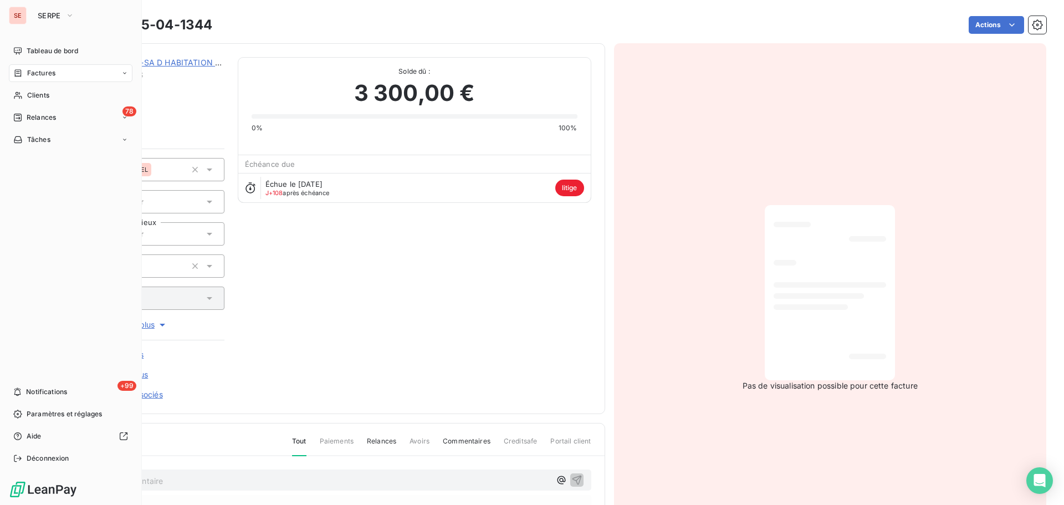
click at [54, 70] on span "Factures" at bounding box center [41, 73] width 28 height 10
click at [55, 144] on div "Clients" at bounding box center [71, 140] width 124 height 18
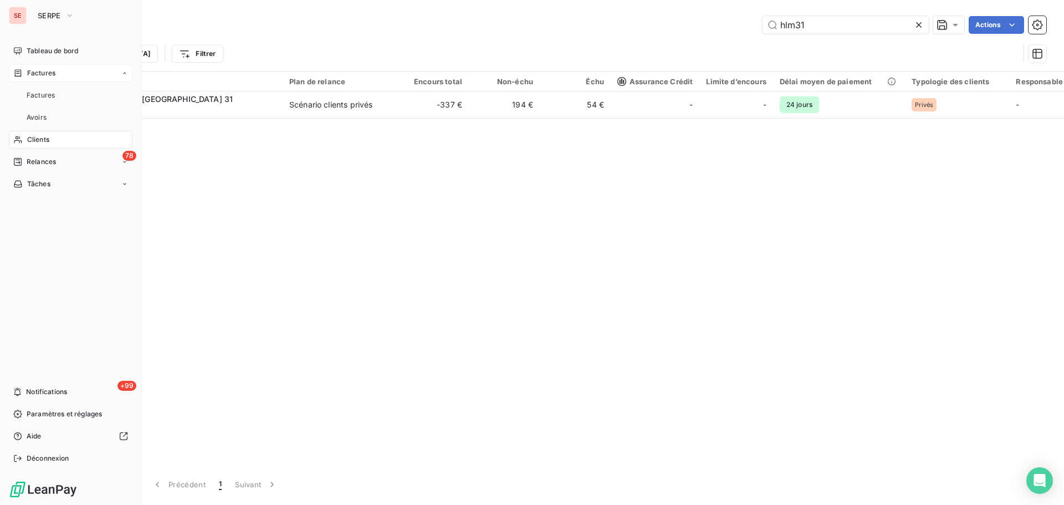
click at [73, 72] on div "Factures" at bounding box center [71, 73] width 124 height 18
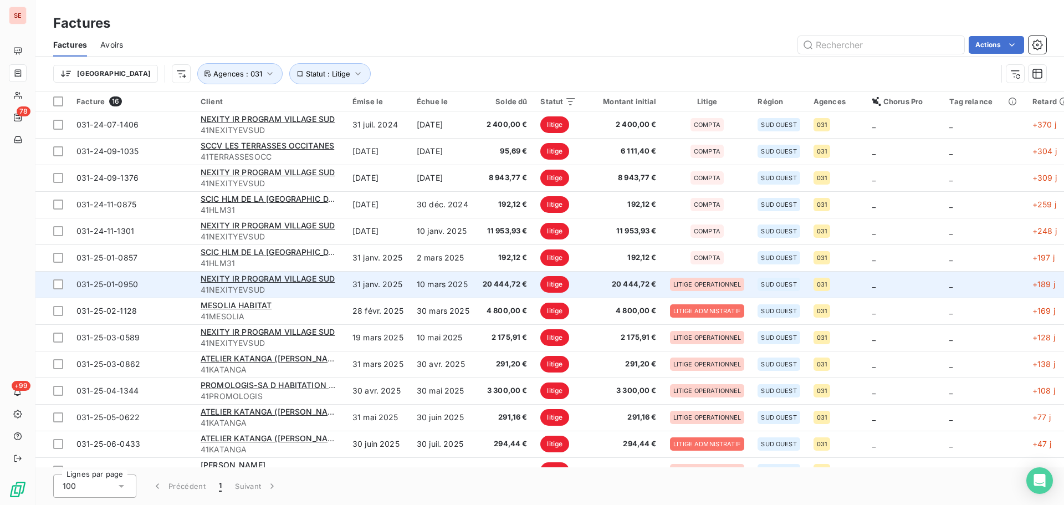
click at [336, 287] on span "41NEXITYEVSUD" at bounding box center [270, 289] width 139 height 11
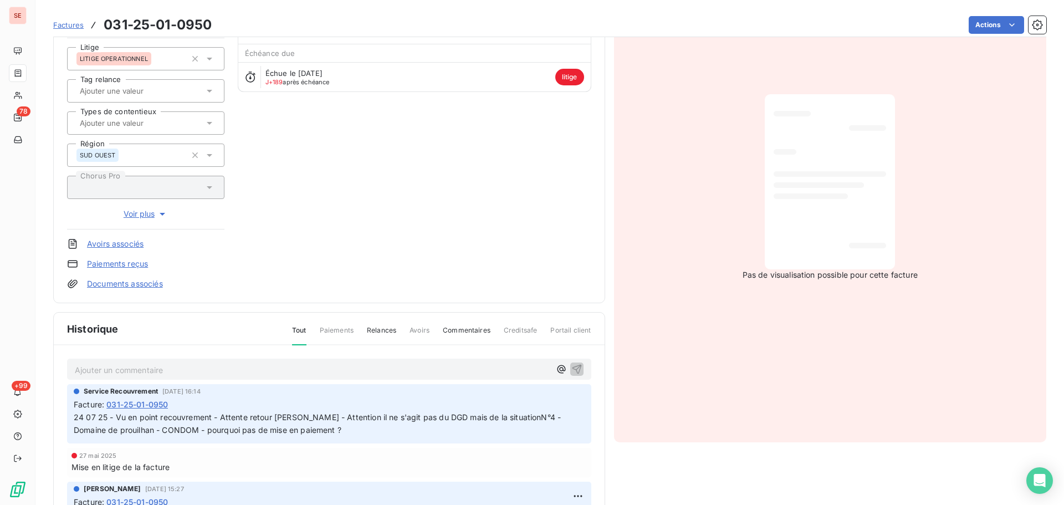
scroll to position [194, 0]
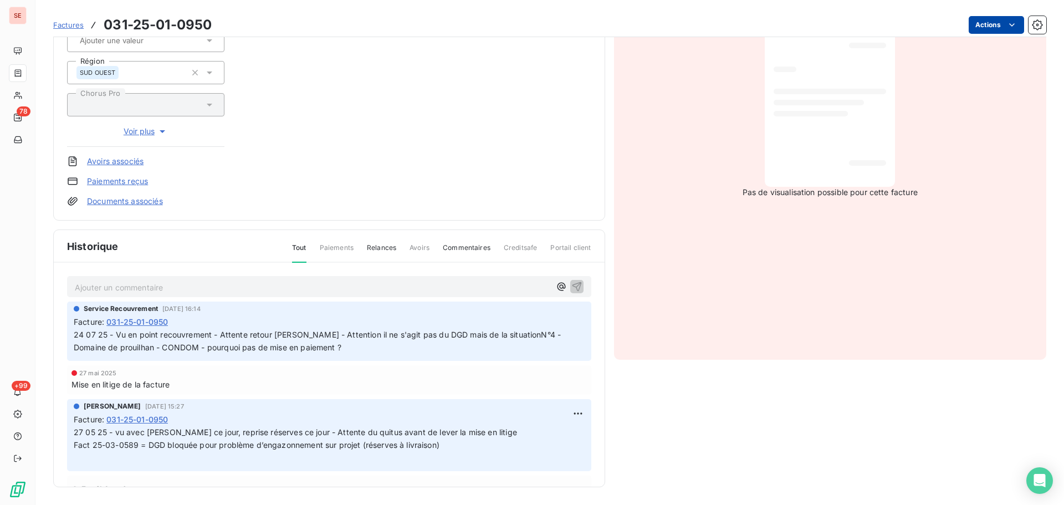
click at [994, 28] on html "SE 78 +99 Factures 031-25-01-0950 Actions NEXITY IR PROGRAM VILLAGE SUD 41NEXIT…" at bounding box center [532, 252] width 1064 height 505
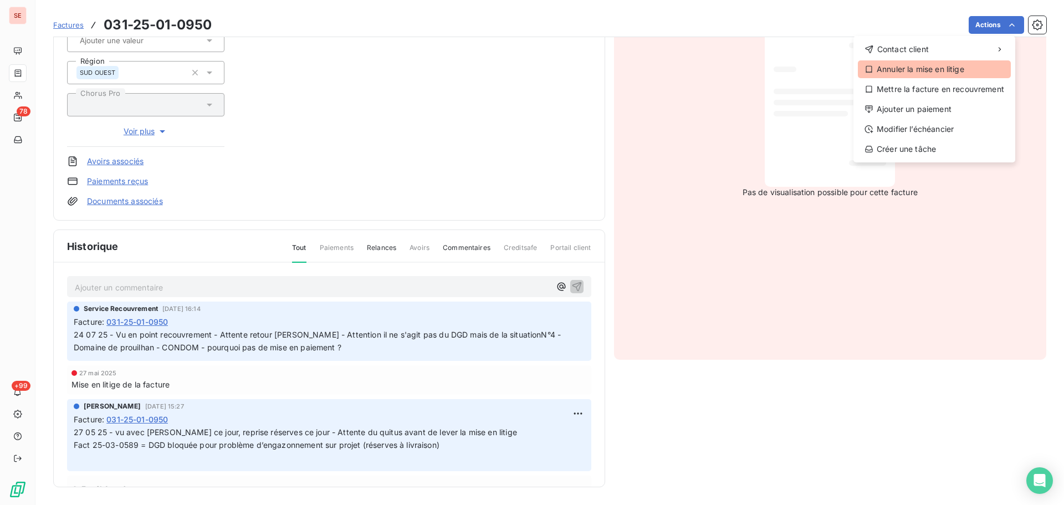
click at [943, 72] on div "Annuler la mise en litige" at bounding box center [934, 69] width 153 height 18
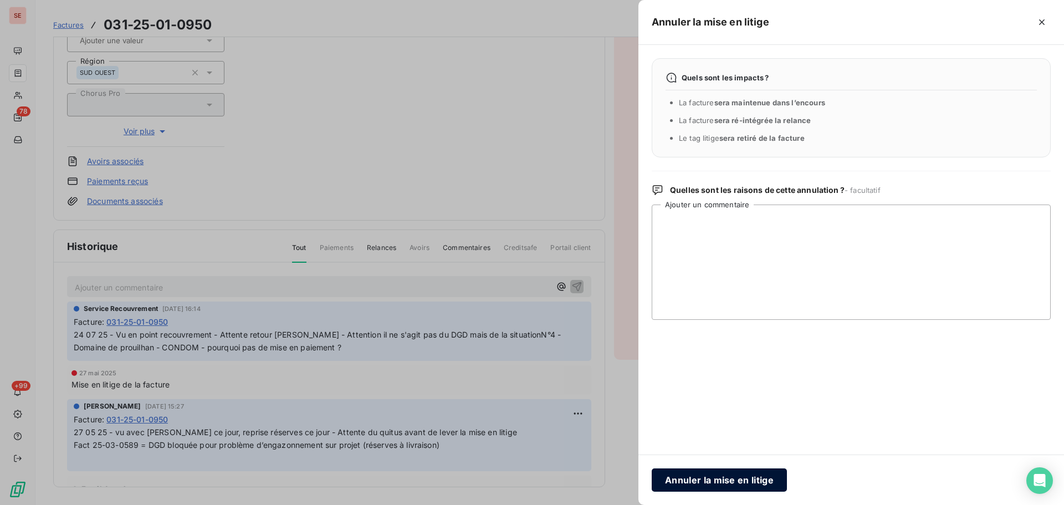
click at [741, 484] on button "Annuler la mise en litige" at bounding box center [719, 479] width 135 height 23
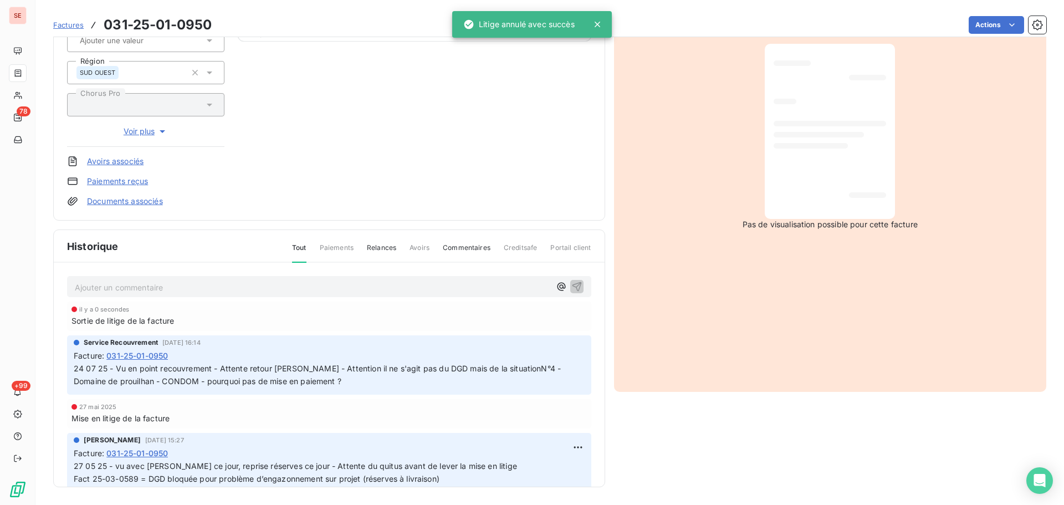
click at [202, 285] on p "Ajouter un commentaire ﻿" at bounding box center [313, 287] width 476 height 14
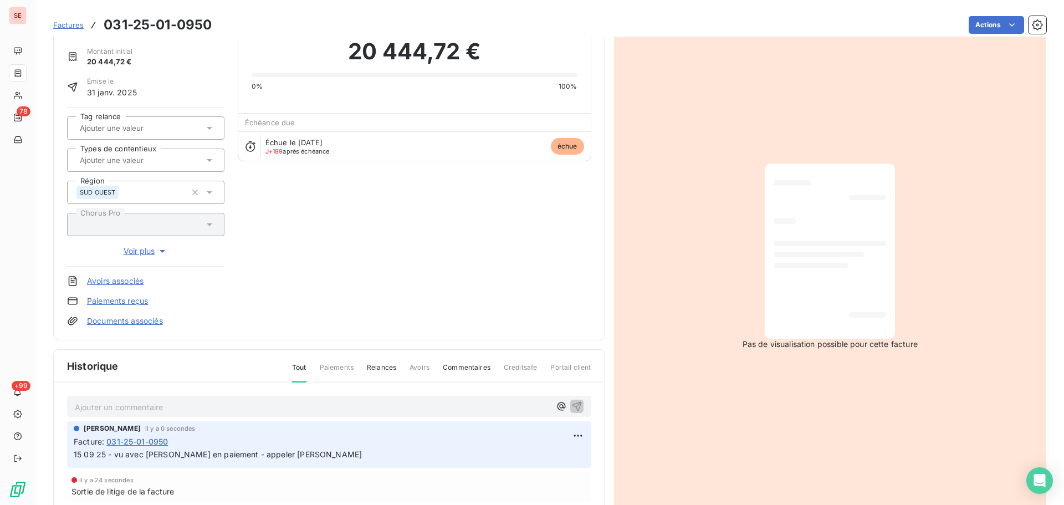
scroll to position [0, 0]
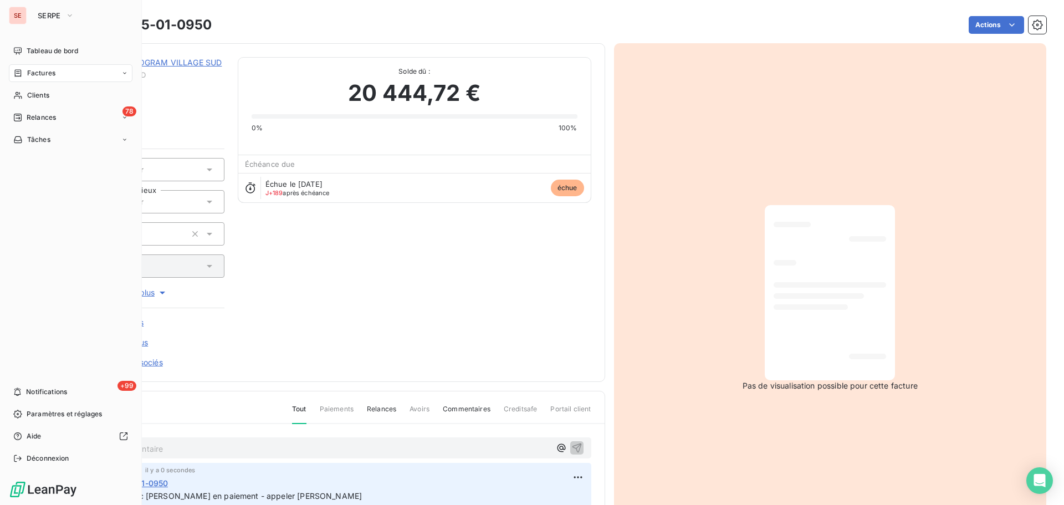
click at [32, 75] on span "Factures" at bounding box center [41, 73] width 28 height 10
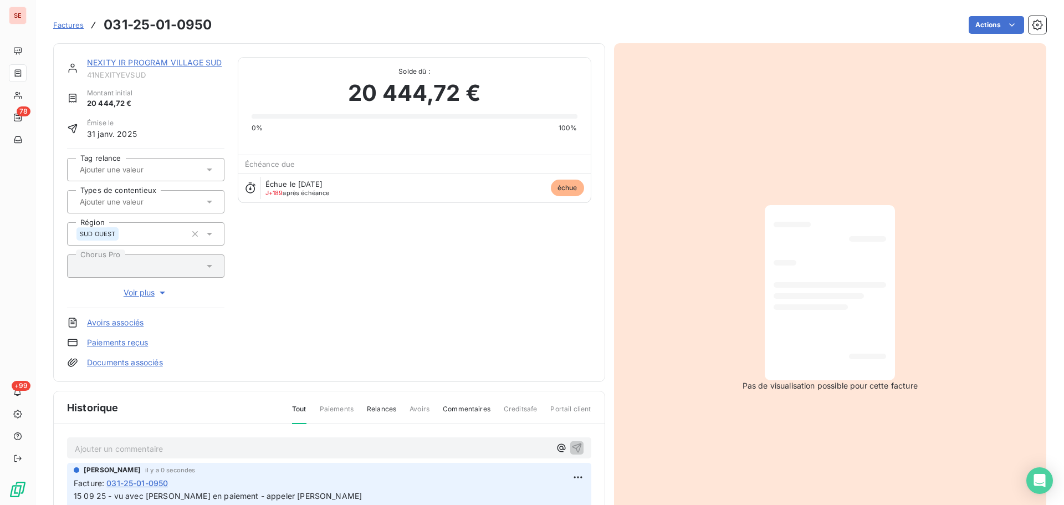
drag, startPoint x: 352, startPoint y: 336, endPoint x: 339, endPoint y: 316, distance: 23.5
click at [352, 335] on div "NEXITY IR PROGRAM VILLAGE SUD 41NEXITYEVSUD Montant initial 20 444,72 € Émise l…" at bounding box center [329, 212] width 524 height 311
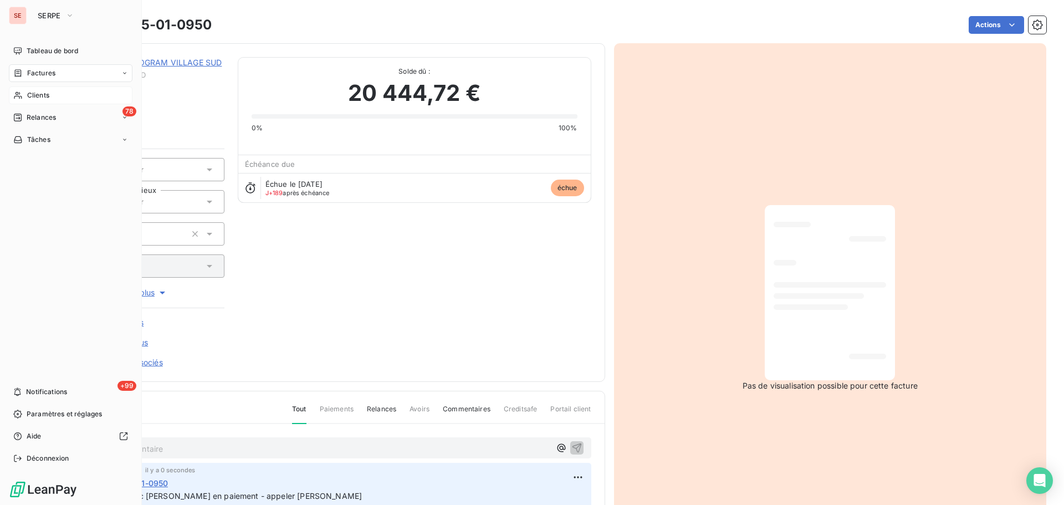
click at [26, 93] on div "Clients" at bounding box center [71, 95] width 124 height 18
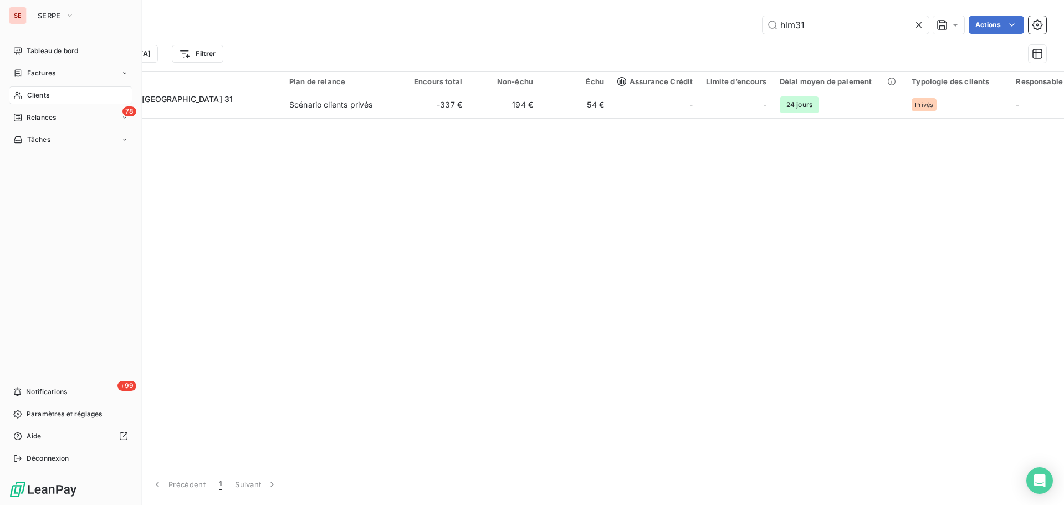
click at [48, 78] on div "Factures" at bounding box center [71, 73] width 124 height 18
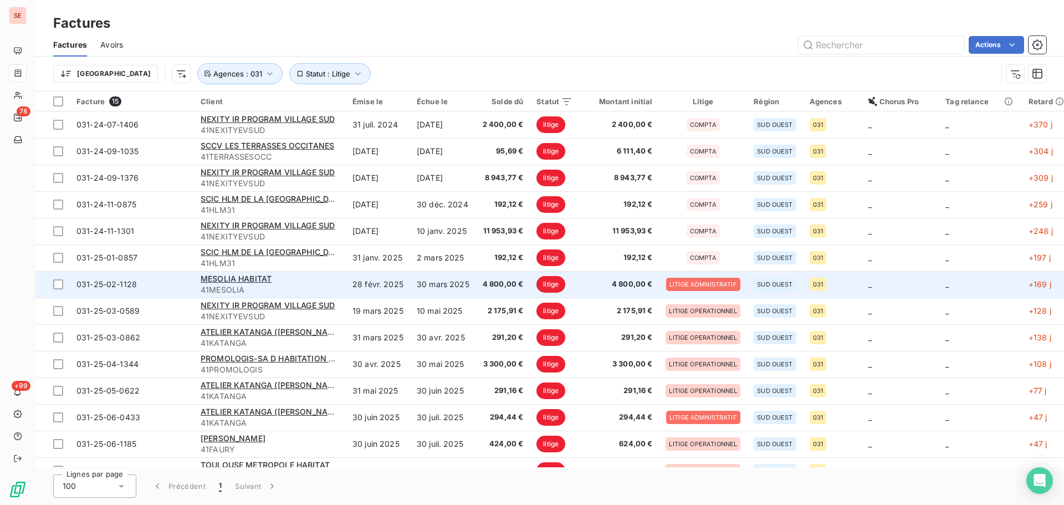
click at [356, 292] on td "28 févr. 2025" at bounding box center [378, 284] width 64 height 27
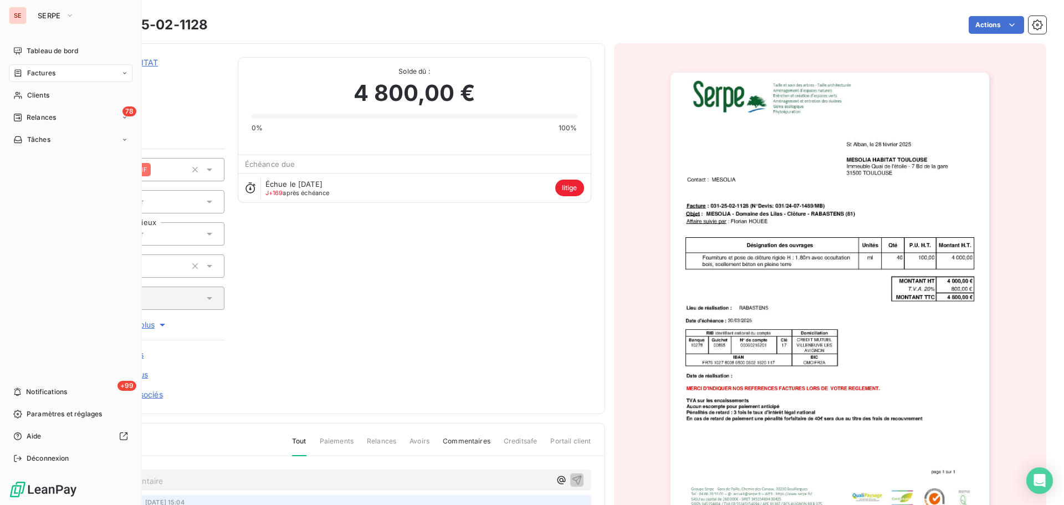
click at [27, 70] on span "Factures" at bounding box center [41, 73] width 28 height 10
click at [24, 79] on div "Factures" at bounding box center [71, 73] width 124 height 18
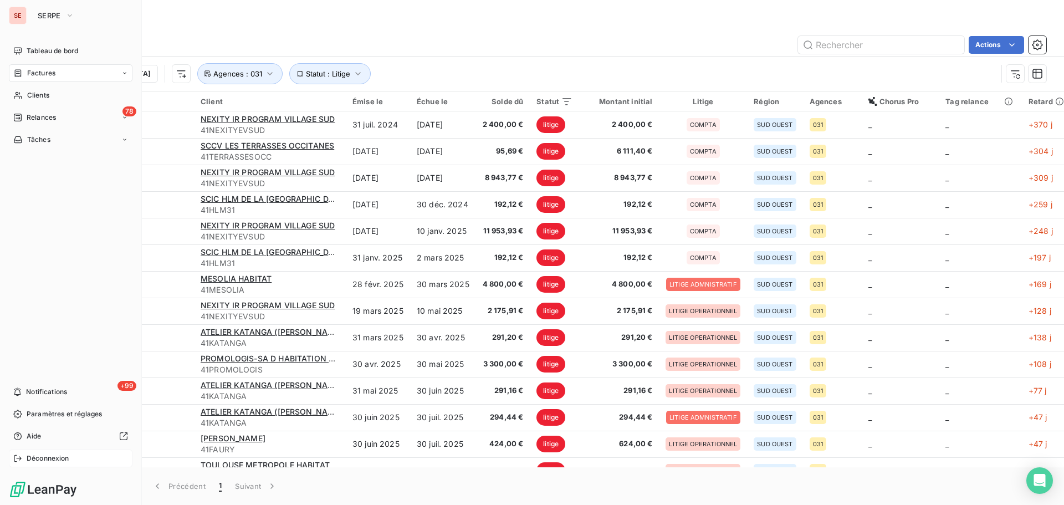
click at [51, 461] on span "Déconnexion" at bounding box center [48, 458] width 43 height 10
